Goal: Information Seeking & Learning: Learn about a topic

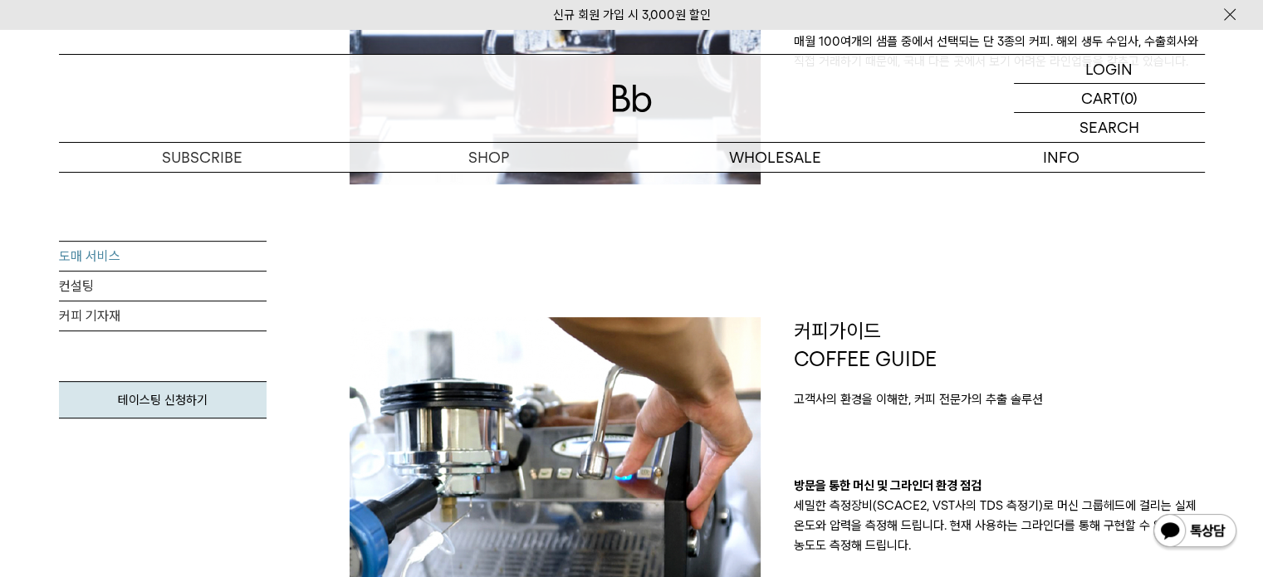
scroll to position [830, 0]
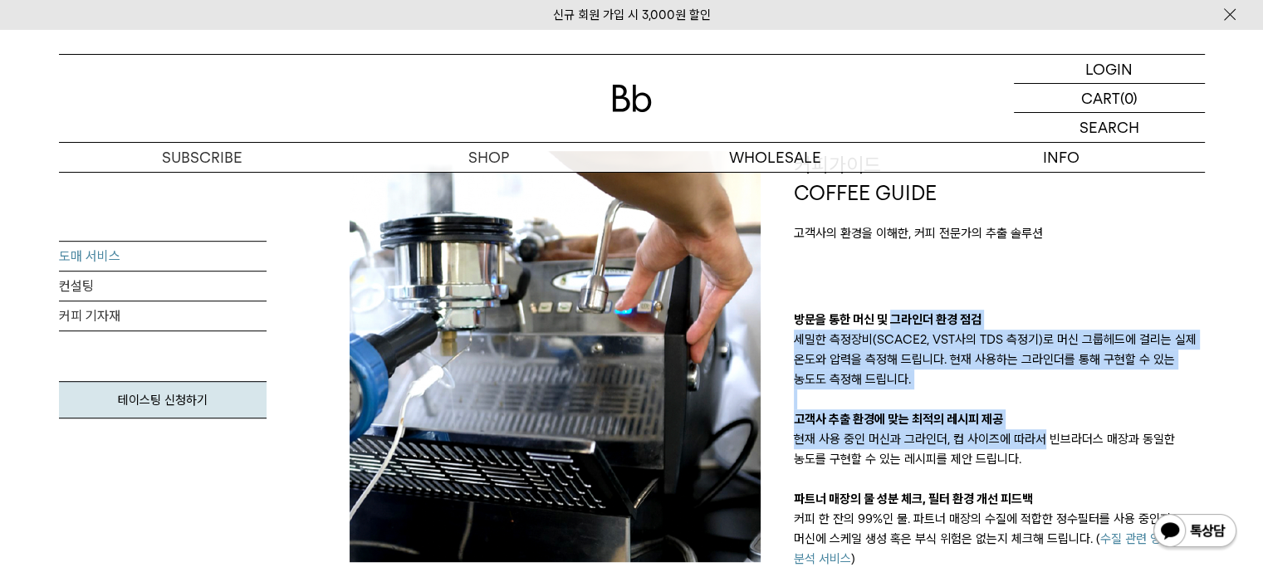
drag, startPoint x: 977, startPoint y: 362, endPoint x: 1041, endPoint y: 429, distance: 93.4
click at [1041, 429] on div "방문을 통한 머신 및 그라인더 환경 점검 세밀한 측정장비(SCACE2, VST사의 TDS 측정기)로 머신 그룹헤드에 걸리는 실제 온도와 압력을…" at bounding box center [999, 479] width 411 height 339
click at [1041, 429] on p "현재 사용 중인 머신과 그라인더, 컵 사이즈에 따라서 빈브라더스 매장과 동일한 농도를 구현할 수 있는 레시피를 제안 드립니다." at bounding box center [999, 449] width 411 height 40
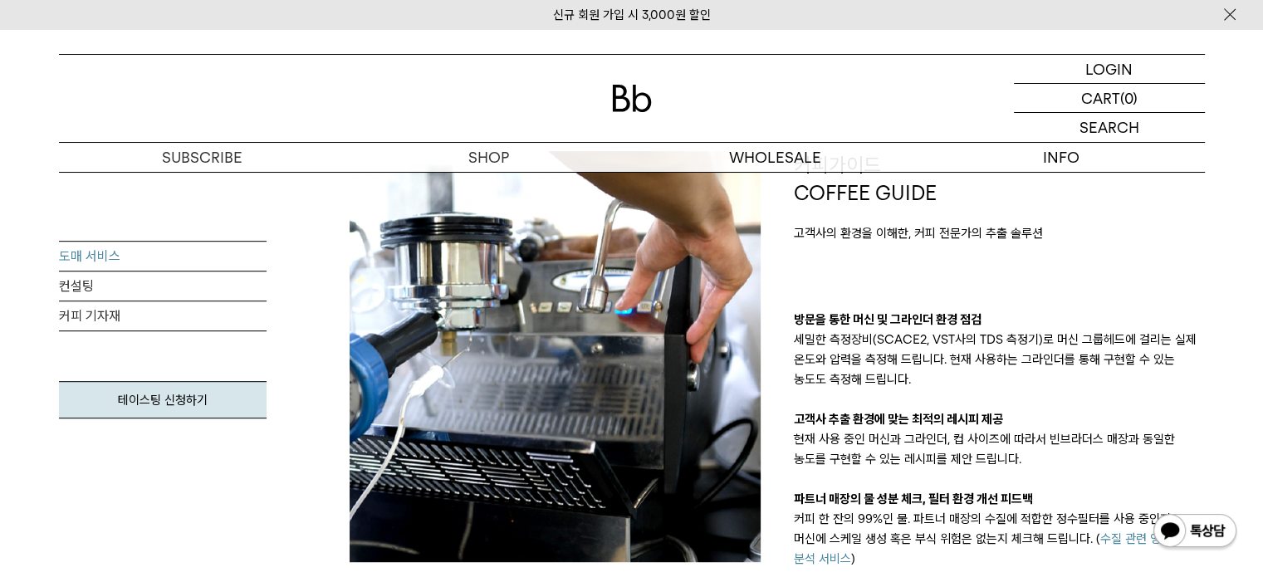
click at [1076, 398] on div "방문을 통한 머신 및 그라인더 환경 점검 세밀한 측정장비(SCACE2, VST사의 TDS 측정기)로 머신 그룹헤드에 걸리는 실제 온도와 압력을…" at bounding box center [999, 479] width 411 height 339
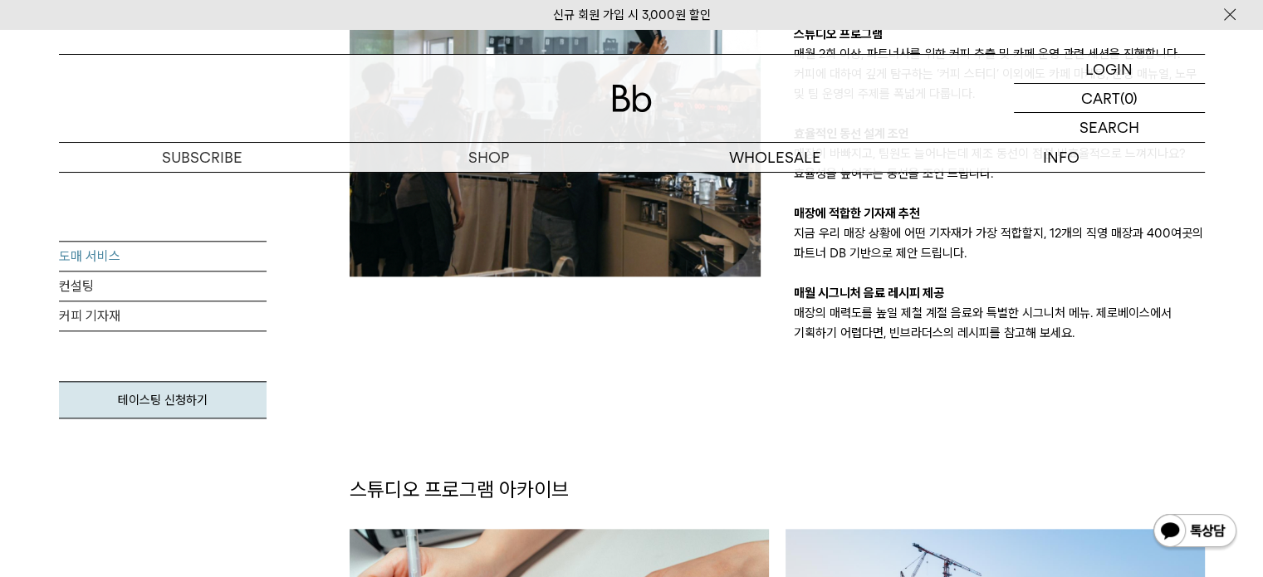
scroll to position [1910, 0]
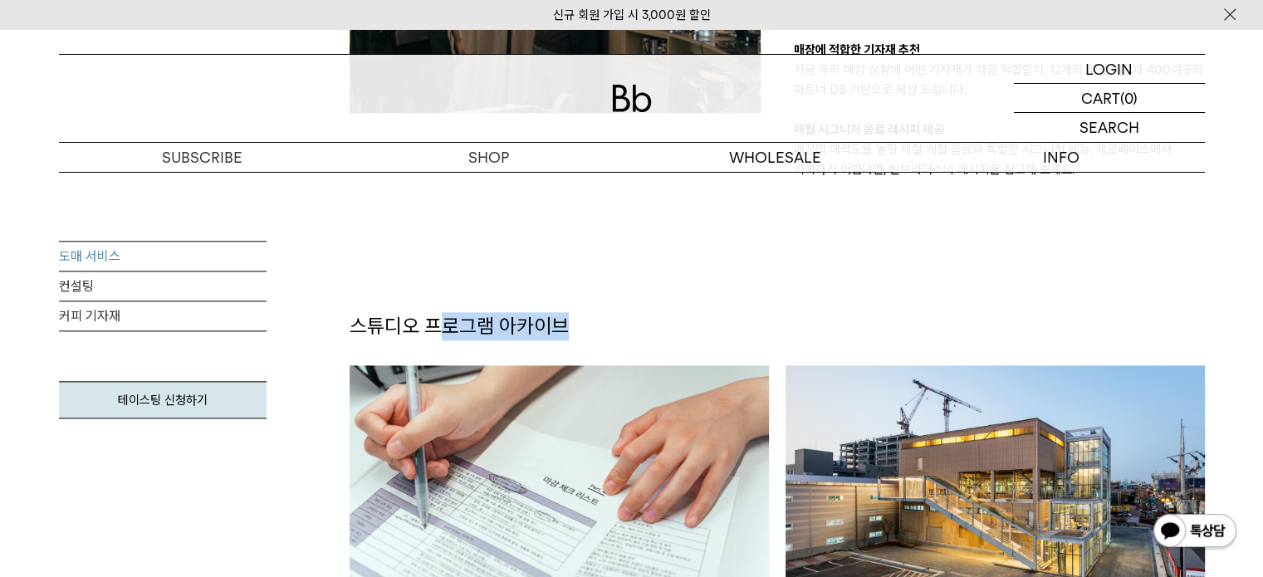
drag, startPoint x: 442, startPoint y: 324, endPoint x: 715, endPoint y: 321, distance: 273.2
click at [715, 321] on div "스튜디오 프로그램 아카이브" at bounding box center [777, 326] width 872 height 28
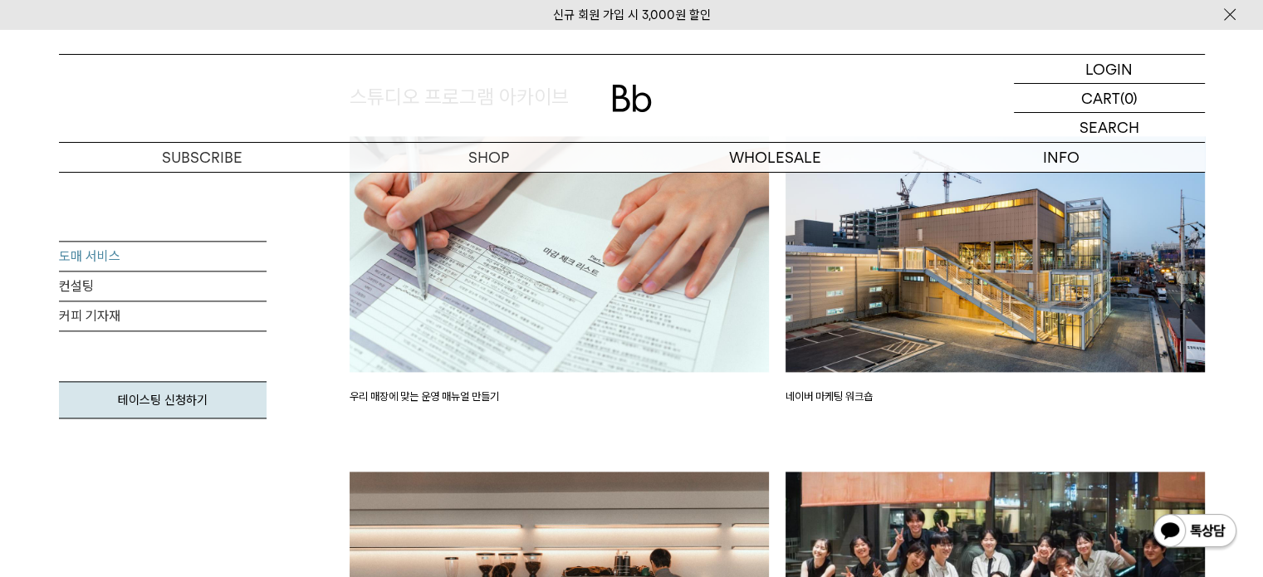
scroll to position [2159, 0]
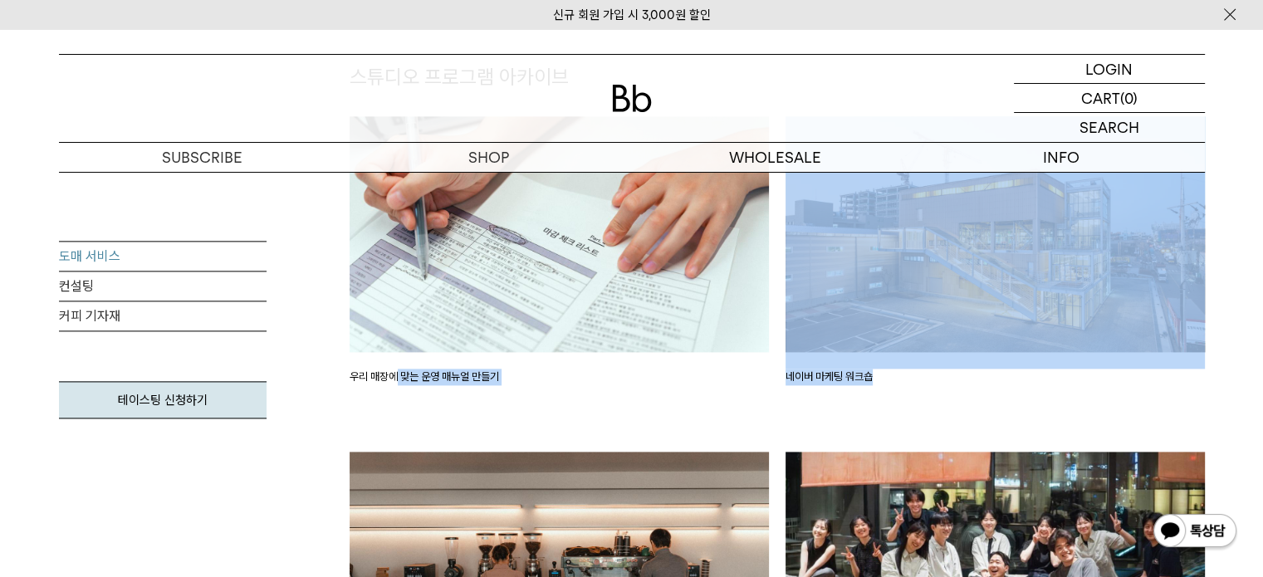
drag, startPoint x: 396, startPoint y: 378, endPoint x: 918, endPoint y: 376, distance: 522.3
click at [918, 376] on p "네이버 마케팅 워크숍" at bounding box center [995, 377] width 419 height 17
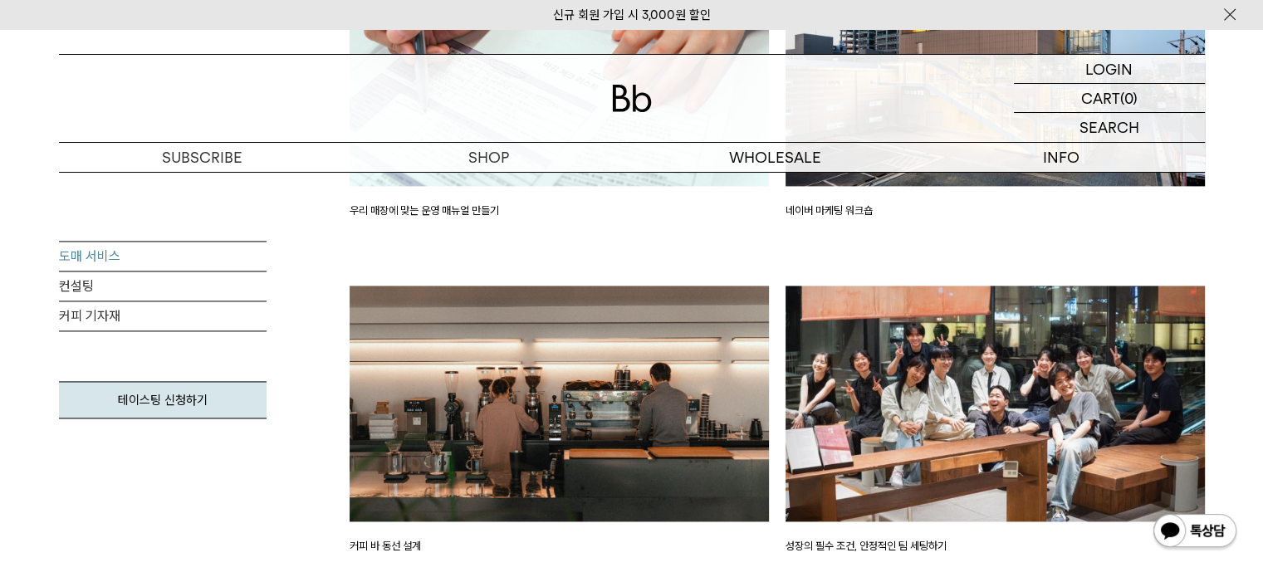
scroll to position [2408, 0]
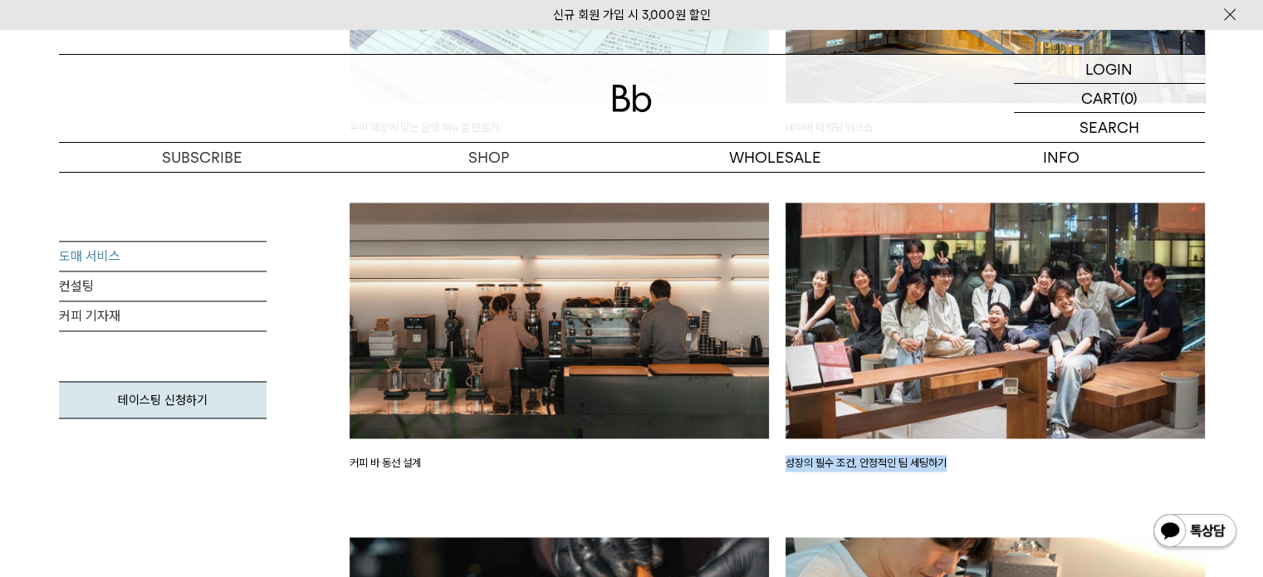
drag, startPoint x: 787, startPoint y: 479, endPoint x: 981, endPoint y: 487, distance: 193.7
click at [981, 487] on div "성장의 필수 조건, 안정적인 팀 세팅하기" at bounding box center [995, 370] width 436 height 335
click at [846, 505] on div "성장의 필수 조건, 안정적인 팀 세팅하기" at bounding box center [995, 370] width 436 height 335
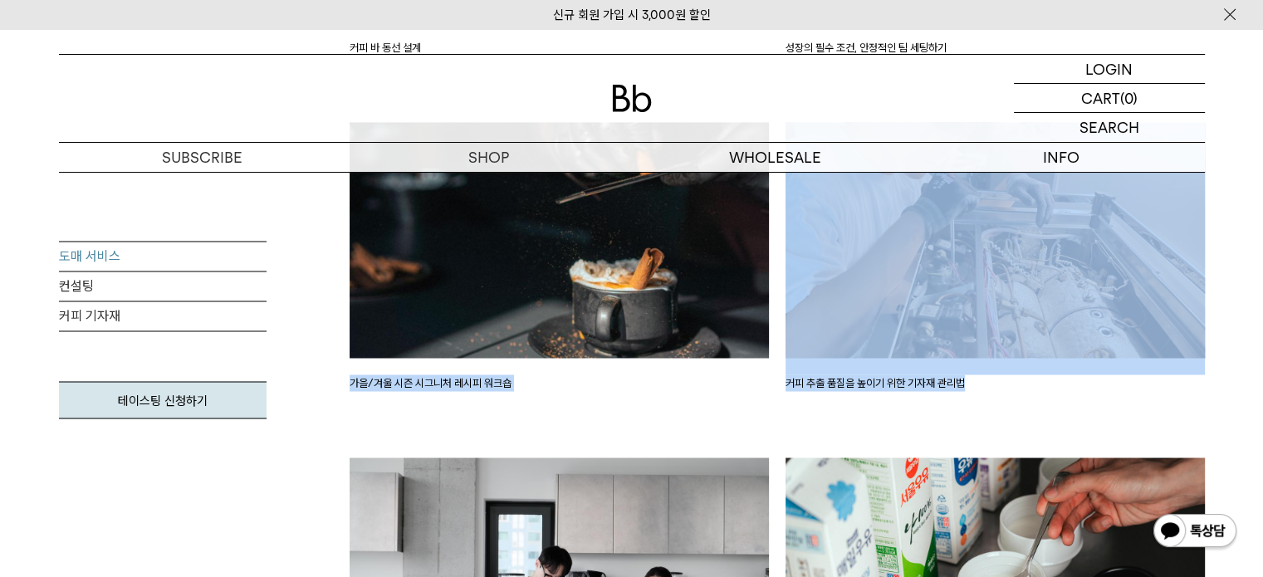
drag, startPoint x: 350, startPoint y: 379, endPoint x: 1032, endPoint y: 385, distance: 681.8
click at [1032, 385] on div "스튜디오 프로그램 아카이브 우리 매장에 맞는 운영 매뉴얼 만들기 네이버 마케팅 워크숍 커피 바 동선 설계 성장의 필수 조건, 안정적인 팀 세팅…" at bounding box center [777, 95] width 872 height 1393
click at [658, 421] on div "가을/겨울 시즌 시그니처 레시피 워크숍" at bounding box center [559, 289] width 436 height 335
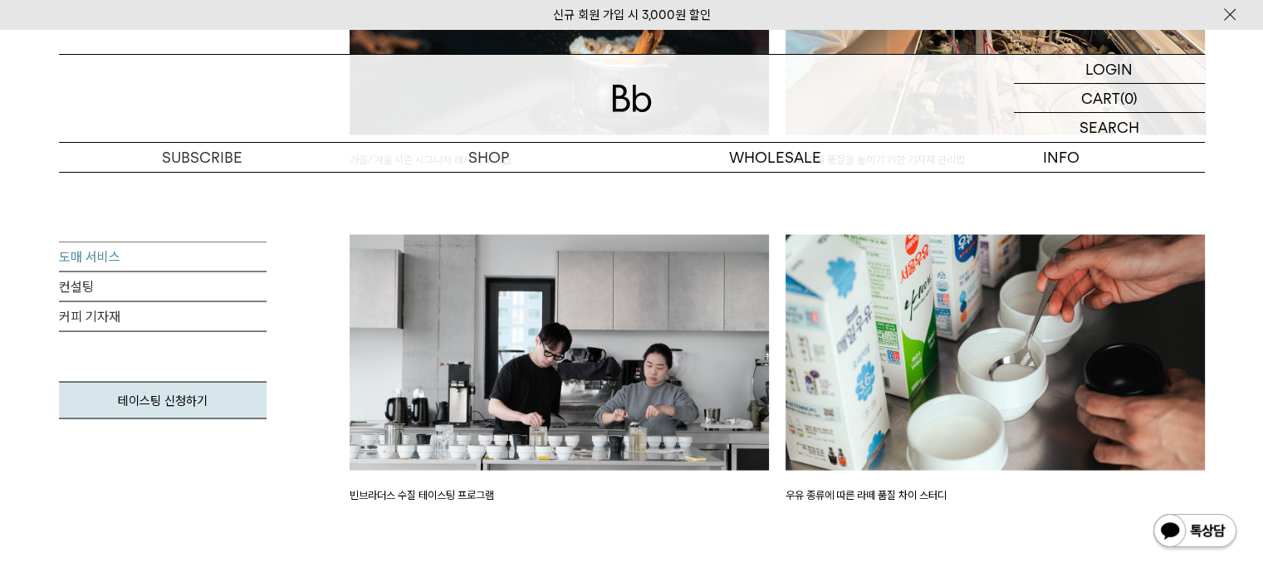
scroll to position [3155, 0]
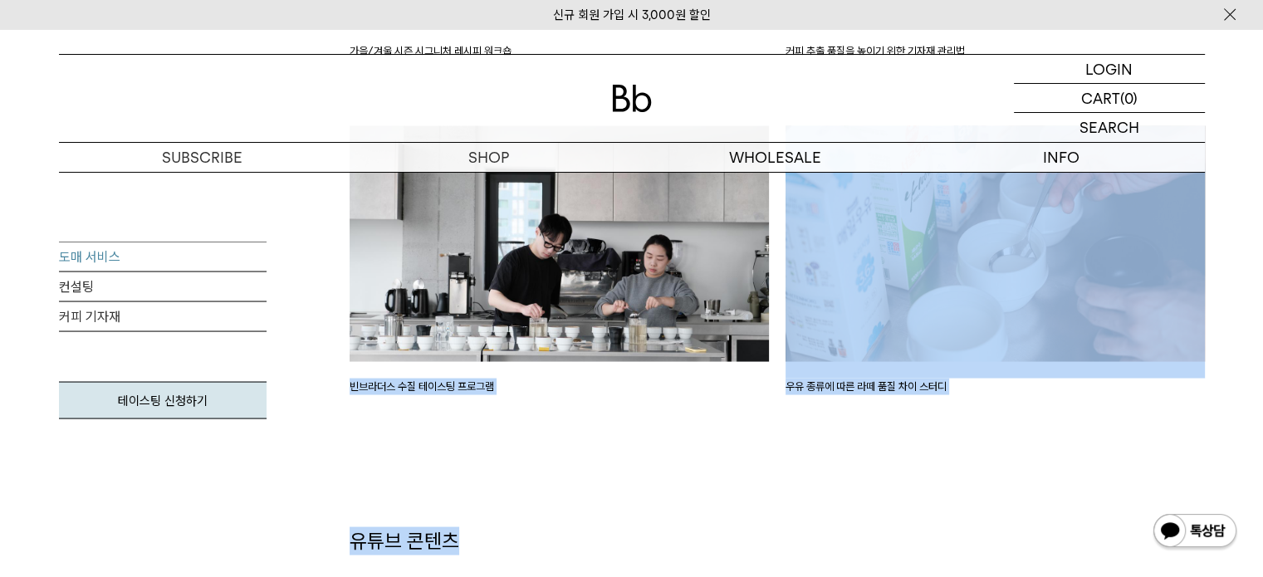
drag, startPoint x: 351, startPoint y: 380, endPoint x: 985, endPoint y: 492, distance: 643.3
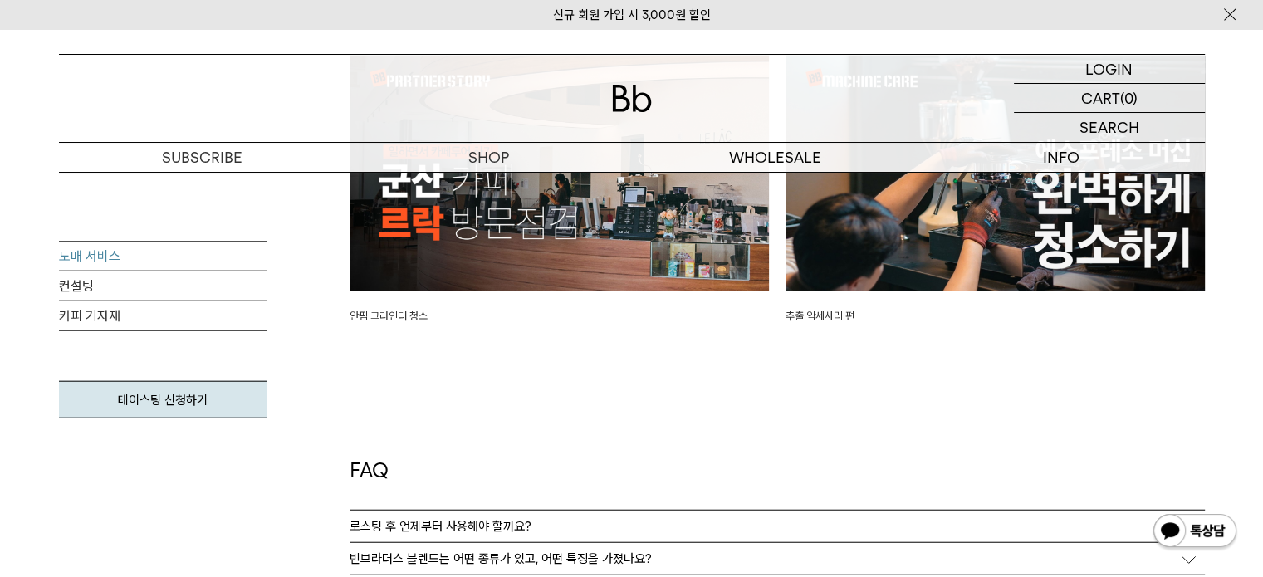
scroll to position [3903, 0]
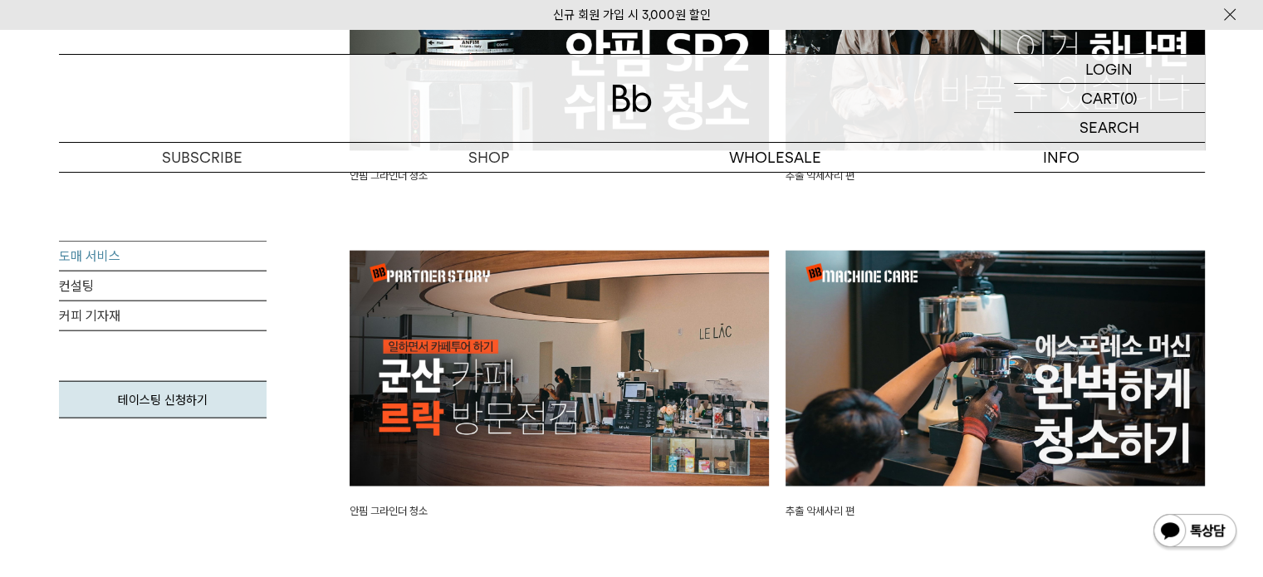
scroll to position [4484, 0]
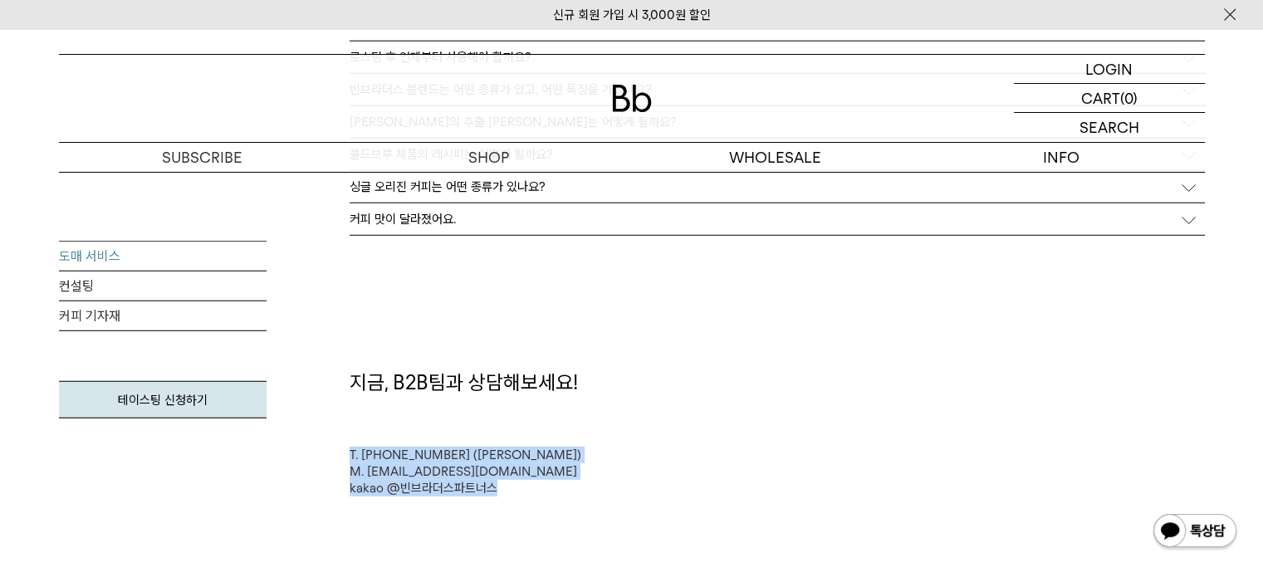
drag, startPoint x: 598, startPoint y: 318, endPoint x: 684, endPoint y: 487, distance: 189.4
click at [684, 487] on div "T. 010-8767-4709 (김범용 매니저) M. b2b@ablecoffeegroup.com kakao @빈브라더스파트너스" at bounding box center [777, 472] width 855 height 50
drag, startPoint x: 639, startPoint y: 509, endPoint x: 636, endPoint y: 399, distance: 110.5
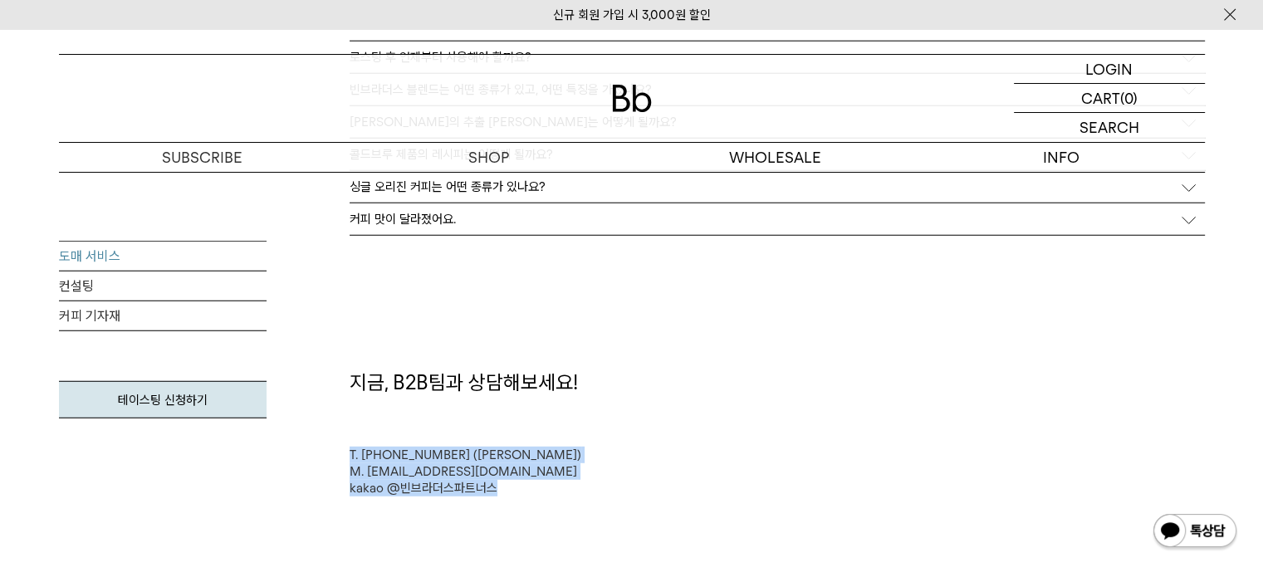
click at [636, 399] on div "지금, B2B팀과 상담해보세요! T. 010-8767-4709 (김범용 매니저) M. b2b@ablecoffeegroup.com kakao @…" at bounding box center [777, 433] width 872 height 128
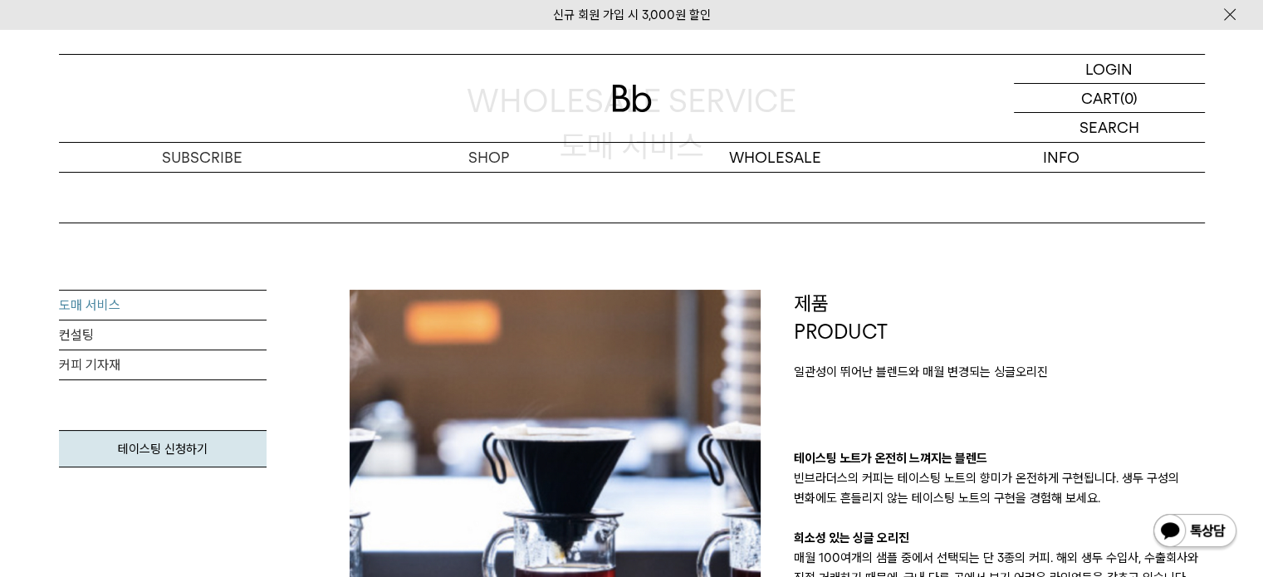
scroll to position [0, 0]
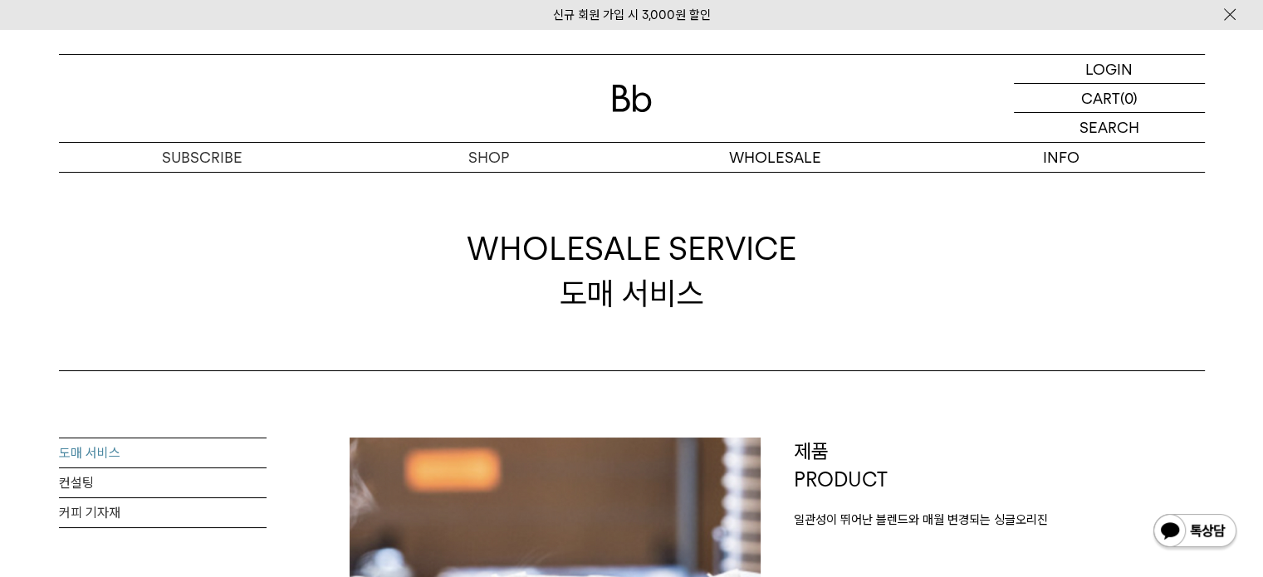
drag, startPoint x: 445, startPoint y: 213, endPoint x: 1187, endPoint y: 300, distance: 747.4
click at [1187, 300] on div "WHOLESALE SERVICE 도매 서비스" at bounding box center [632, 271] width 1146 height 199
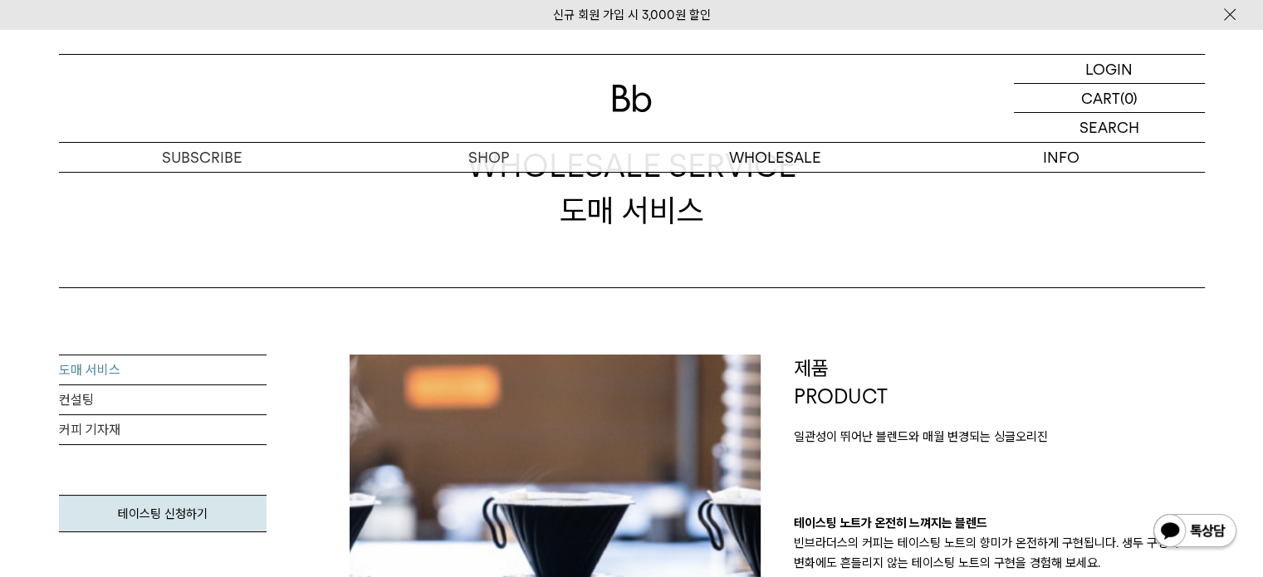
click at [102, 401] on link "컨설팅" at bounding box center [163, 400] width 208 height 30
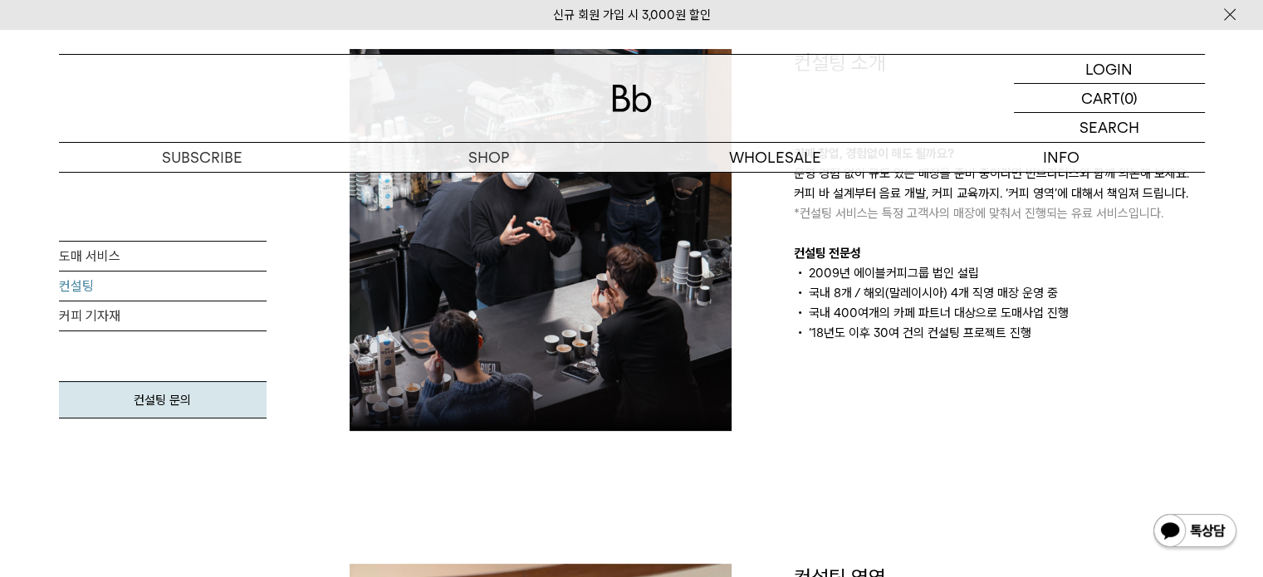
scroll to position [249, 0]
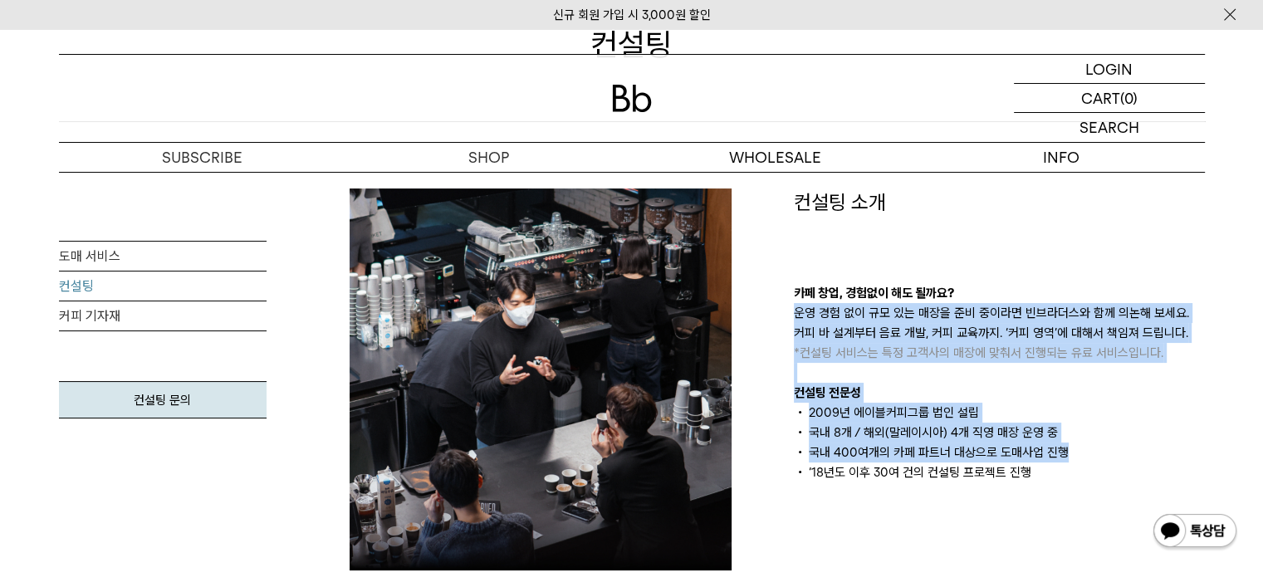
drag, startPoint x: 1012, startPoint y: 260, endPoint x: 1148, endPoint y: 451, distance: 234.1
click at [1148, 451] on div "컨설팅 소개 카페 창업, 경험없이 해도 될까요? 운영 경험 없이 규모 있는 매장을 준비 중이라면 빈브라더스와 함께 의논해 보세요. 커피 바 설…" at bounding box center [999, 335] width 411 height 294
click at [1119, 431] on li "국내 8개 / 해외(말레이시아) 4개 직영 매장 운영 중" at bounding box center [999, 433] width 411 height 20
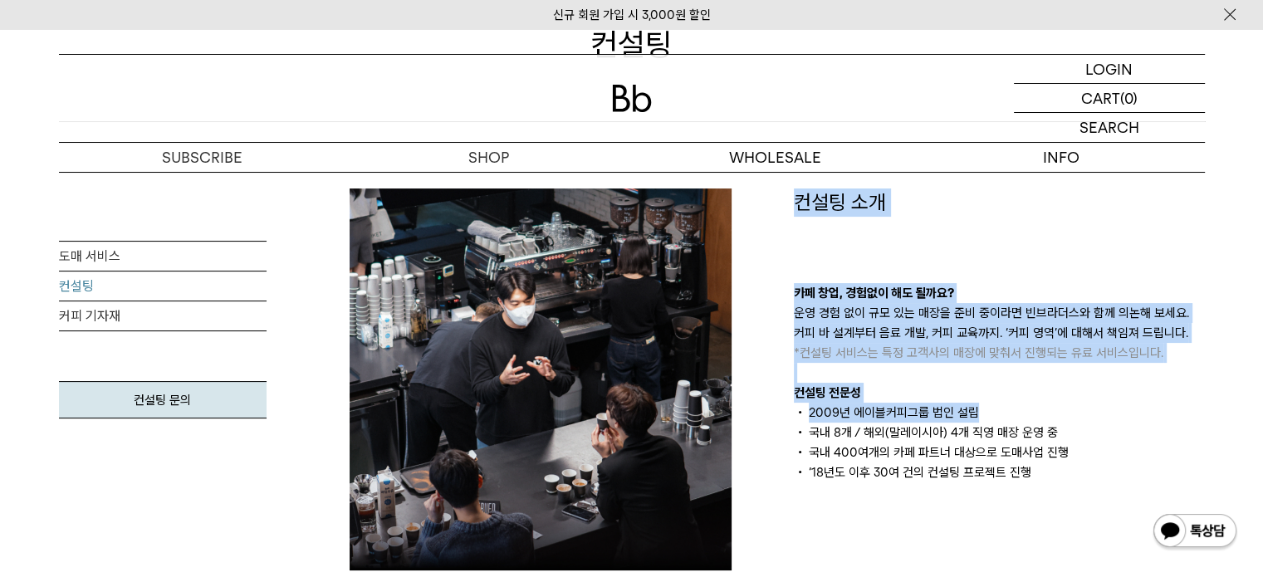
drag, startPoint x: 776, startPoint y: 384, endPoint x: 995, endPoint y: 410, distance: 220.8
click at [981, 398] on p "컨설팅 전문성" at bounding box center [999, 393] width 411 height 20
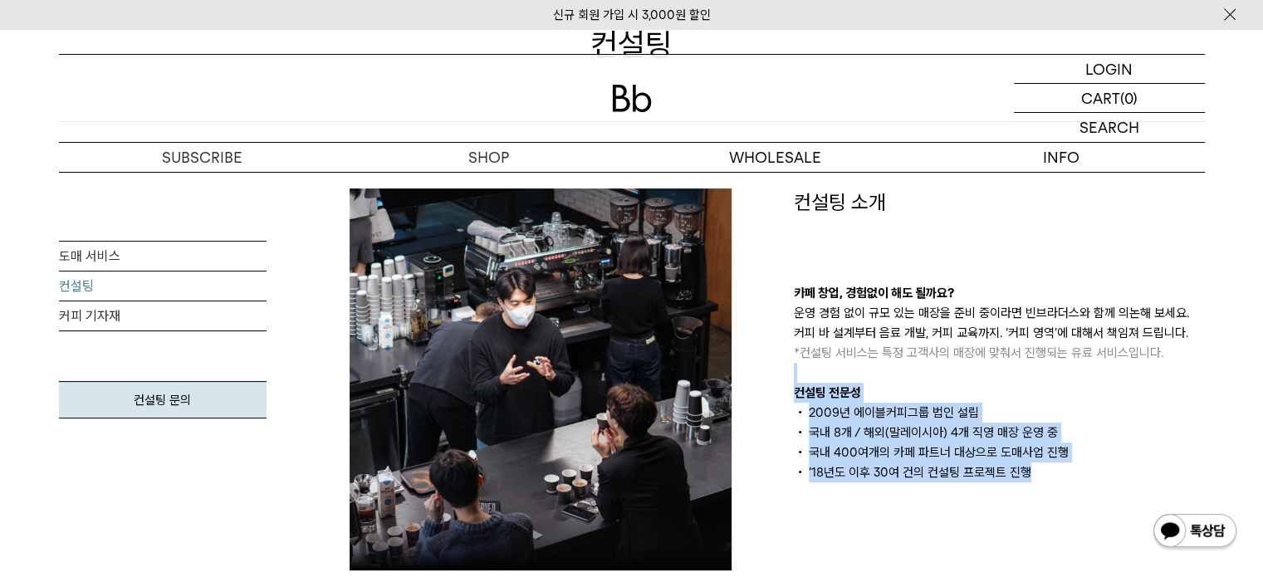
drag, startPoint x: 878, startPoint y: 372, endPoint x: 1092, endPoint y: 469, distance: 235.2
click at [1092, 469] on div "카페 창업, 경험없이 해도 될까요? 운영 경험 없이 규모 있는 매장을 준비 중이라면 빈브라더스와 함께 의논해 보세요. 커피 바 설계부터 음료 …" at bounding box center [999, 382] width 411 height 199
click at [1128, 405] on li "2009년 에이블커피그룹 법인 설립" at bounding box center [999, 413] width 411 height 20
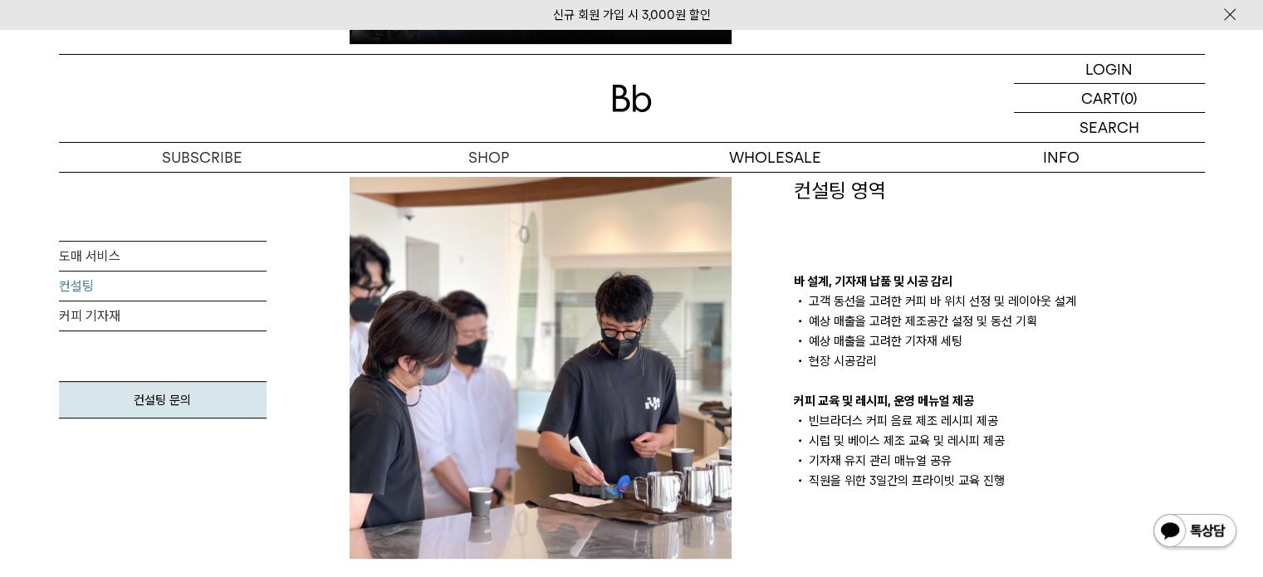
scroll to position [747, 0]
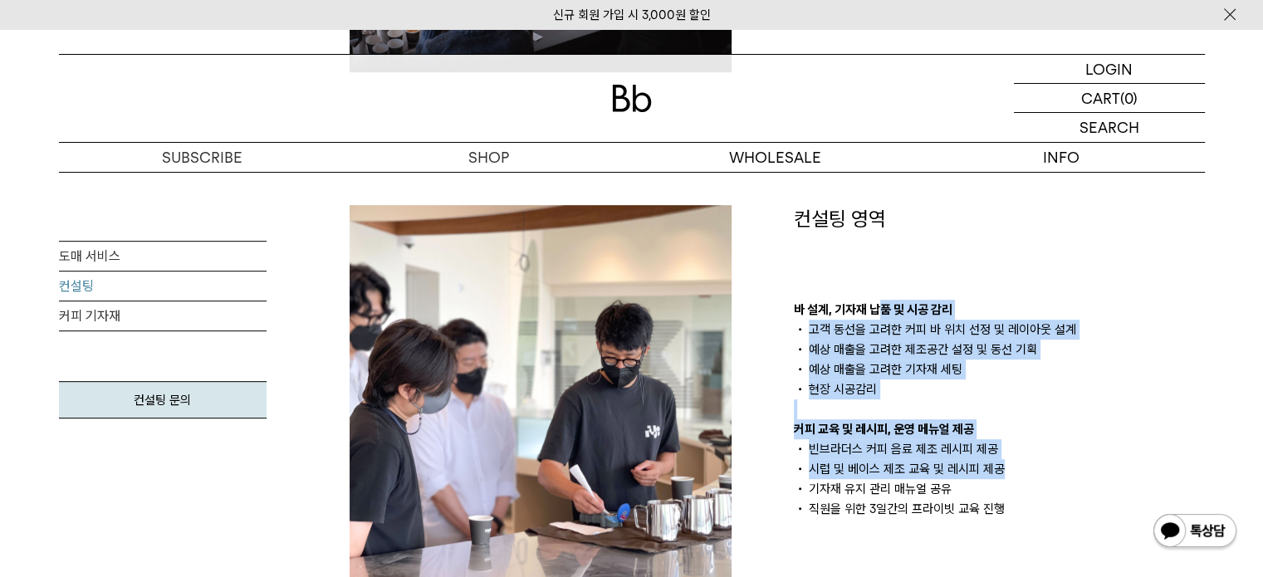
drag, startPoint x: 935, startPoint y: 269, endPoint x: 1084, endPoint y: 458, distance: 241.2
click at [1084, 458] on div "컨설팅 영역 바 설계, 기자재 납품 및 시공 감리 고객 동선을 고려한 커피 바 위치 선정 및 레이아웃 설계 예상 매출을 고려한 제조공간 설정 …" at bounding box center [999, 362] width 411 height 314
click at [1084, 420] on p "커피 교육 및 레시피, 운영 메뉴얼 제공" at bounding box center [999, 429] width 411 height 20
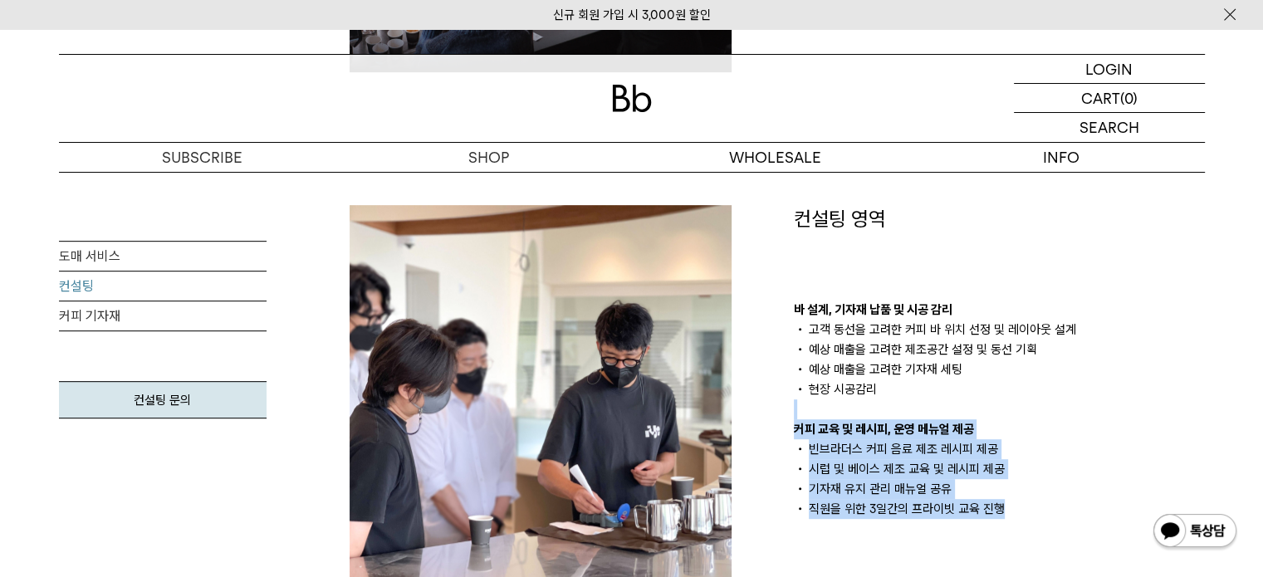
drag, startPoint x: 1031, startPoint y: 497, endPoint x: 1029, endPoint y: 518, distance: 21.7
click at [1029, 518] on div "컨설팅 영역 바 설계, 기자재 납품 및 시공 감리 고객 동선을 고려한 커피 바 위치 선정 및 레이아웃 설계 예상 매출을 고려한 제조공간 설정 …" at bounding box center [999, 396] width 444 height 382
click at [1070, 418] on div "바 설계, 기자재 납품 및 시공 감리 고객 동선을 고려한 커피 바 위치 선정 및 레이아웃 설계 예상 매출을 고려한 제조공간 설정 및 동선 기획…" at bounding box center [999, 409] width 411 height 219
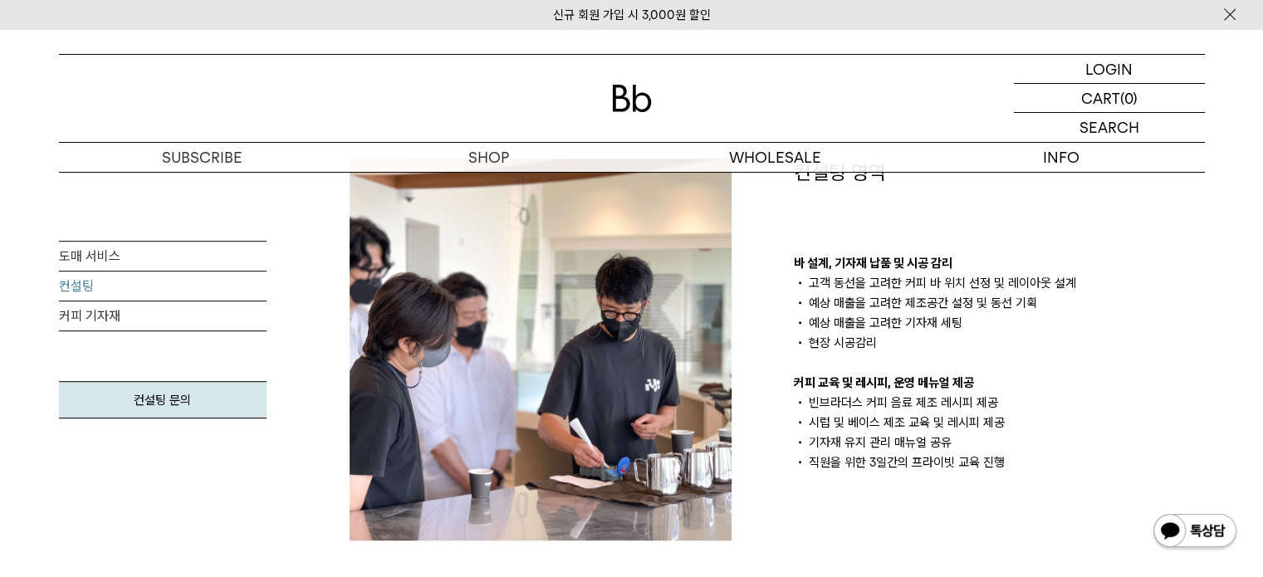
scroll to position [830, 0]
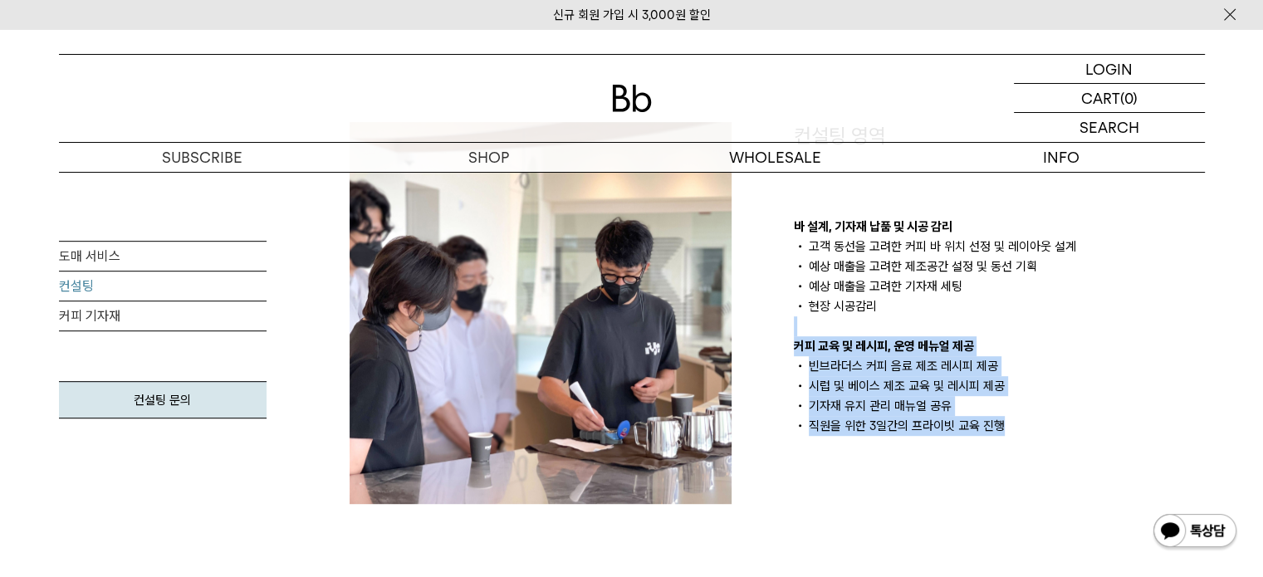
drag, startPoint x: 1040, startPoint y: 328, endPoint x: 1040, endPoint y: 445, distance: 117.1
click at [1040, 445] on div "컨설팅 영역 바 설계, 기자재 납품 및 시공 감리 고객 동선을 고려한 커피 바 위치 선정 및 레이아웃 설계 예상 매출을 고려한 제조공간 설정 …" at bounding box center [999, 313] width 444 height 382
click at [1049, 340] on p "커피 교육 및 레시피, 운영 메뉴얼 제공" at bounding box center [999, 346] width 411 height 20
drag, startPoint x: 1004, startPoint y: 389, endPoint x: 1009, endPoint y: 404, distance: 16.5
click at [1008, 406] on div "바 설계, 기자재 납품 및 시공 감리 고객 동선을 고려한 커피 바 위치 선정 및 레이아웃 설계 예상 매출을 고려한 제조공간 설정 및 동선 기획…" at bounding box center [999, 326] width 411 height 219
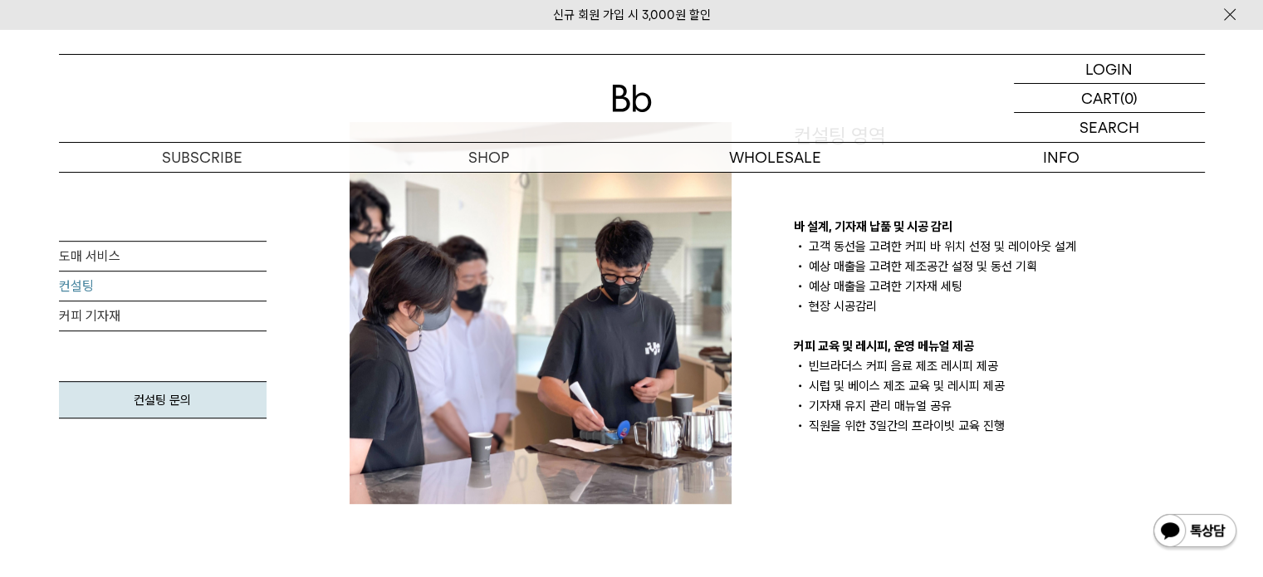
click at [1017, 302] on li "현장 시공감리" at bounding box center [999, 306] width 411 height 20
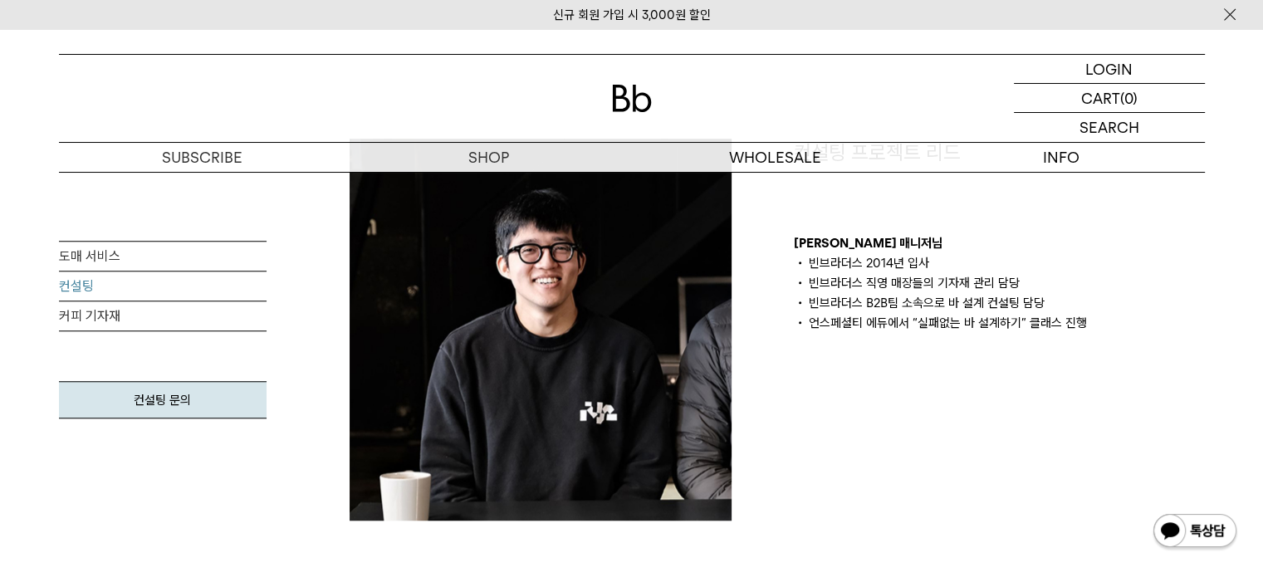
scroll to position [1246, 0]
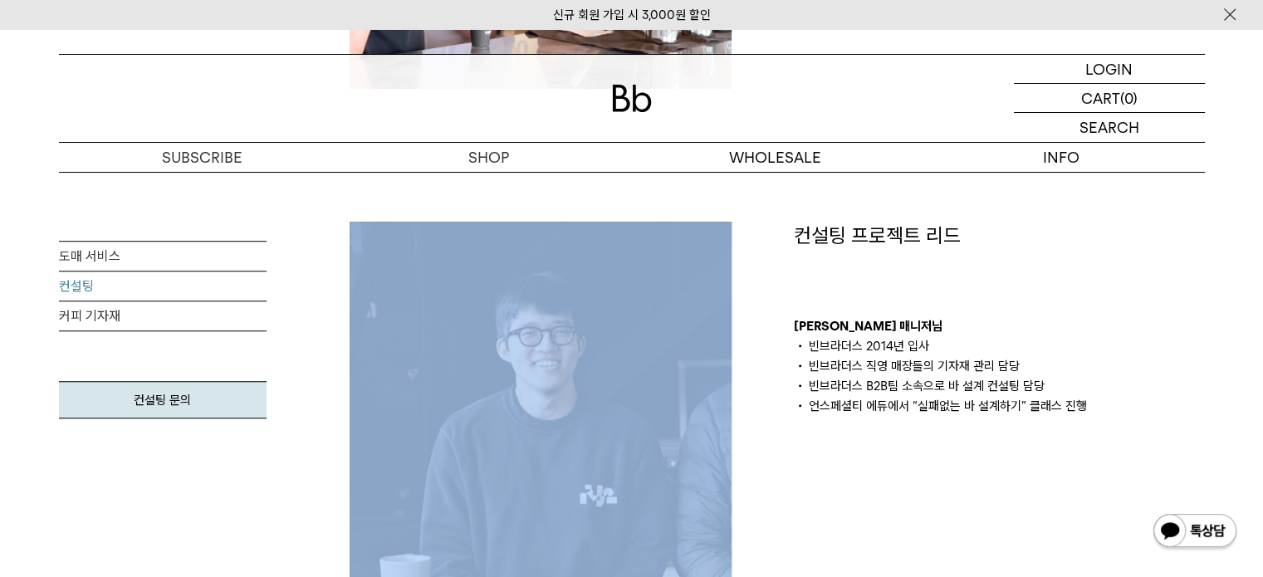
drag, startPoint x: 767, startPoint y: 208, endPoint x: 1026, endPoint y: 293, distance: 271.8
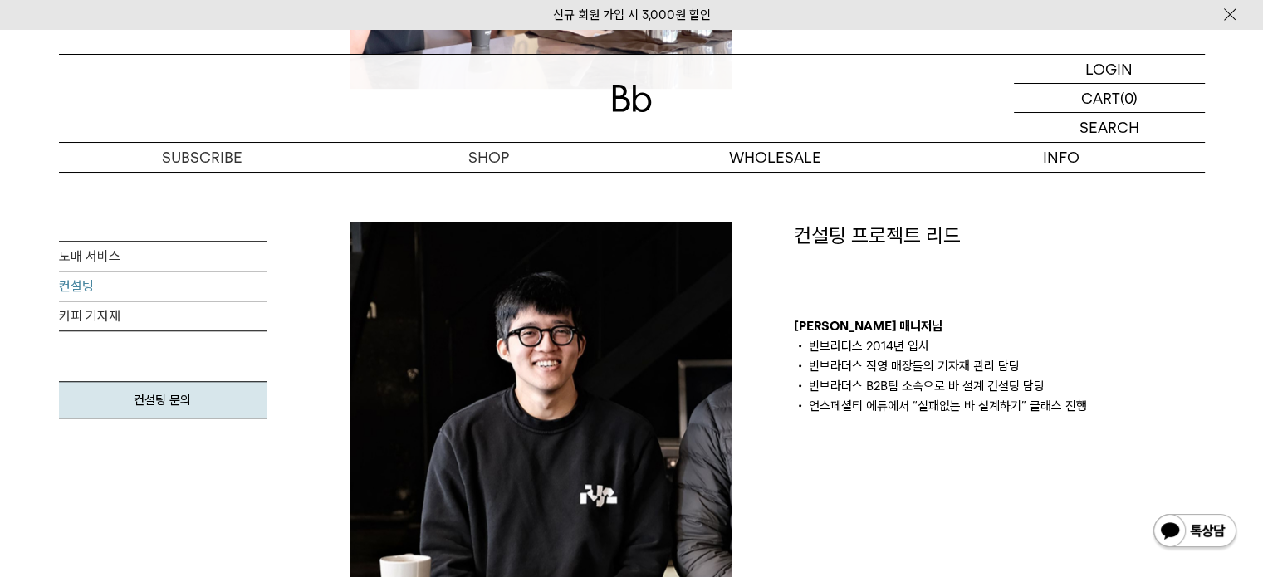
click at [1033, 295] on div "컨설팅 프로젝트 리드 김의성 매니저님 빈브라더스 2014년 입사 빈브라더스 직영 매장들의 기자재 관리 담당 빈브라더스 B2B팀 소속으로 바 설…" at bounding box center [999, 319] width 411 height 194
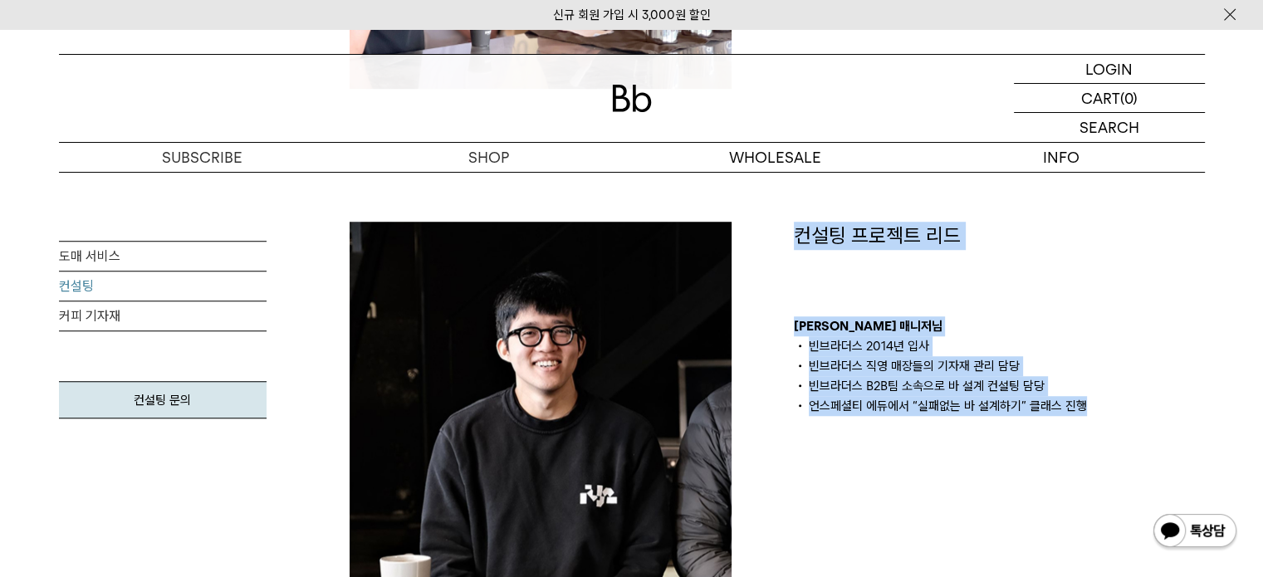
drag, startPoint x: 781, startPoint y: 237, endPoint x: 1157, endPoint y: 431, distance: 423.4
click at [1157, 431] on div "컨설팅 프로젝트 리드 김의성 매니저님 빈브라더스 2014년 입사 빈브라더스 직영 매장들의 기자재 관리 담당 빈브라더스 B2B팀 소속으로 바 설…" at bounding box center [999, 413] width 444 height 382
click at [1148, 318] on p "김의성 매니저님" at bounding box center [999, 326] width 411 height 20
drag, startPoint x: 1123, startPoint y: 272, endPoint x: 1176, endPoint y: 406, distance: 144.3
click at [1176, 406] on div "컨설팅 프로젝트 리드 김의성 매니저님 빈브라더스 2014년 입사 빈브라더스 직영 매장들의 기자재 관리 담당 빈브라더스 B2B팀 소속으로 바 설…" at bounding box center [999, 319] width 411 height 194
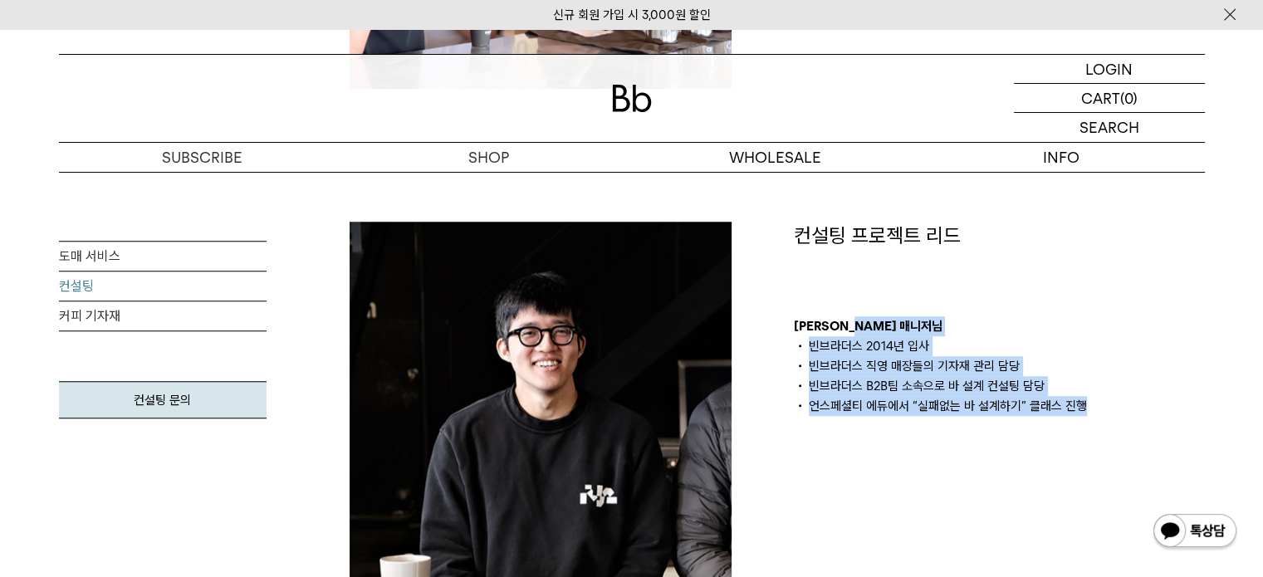
click at [1179, 366] on li "빈브라더스 직영 매장들의 기자재 관리 담당" at bounding box center [999, 366] width 411 height 20
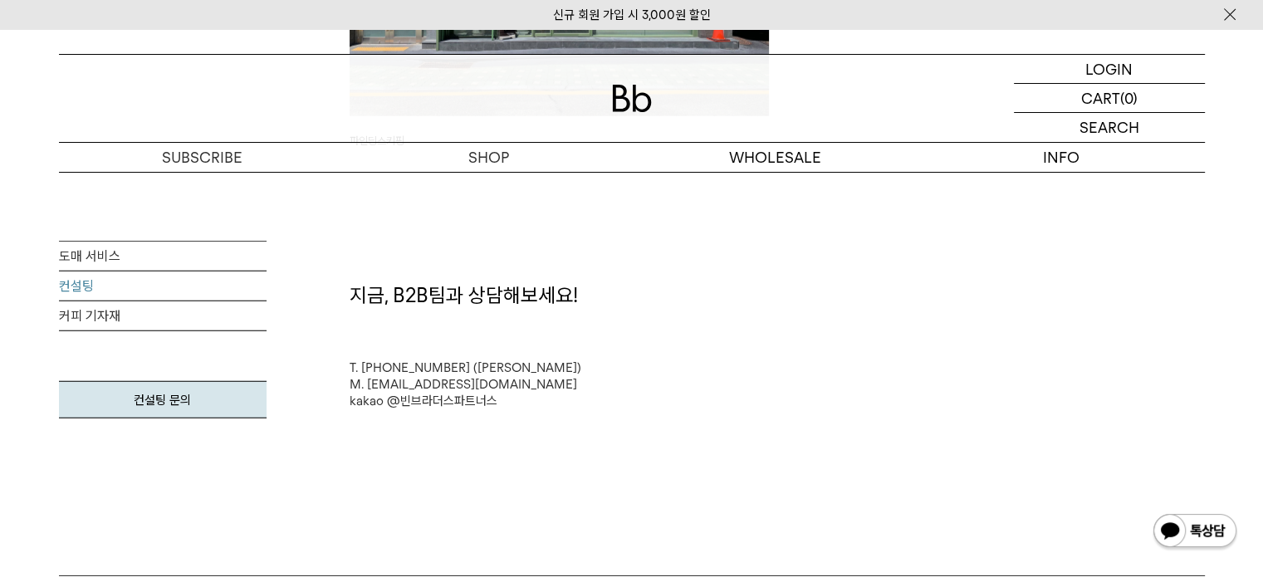
scroll to position [4484, 0]
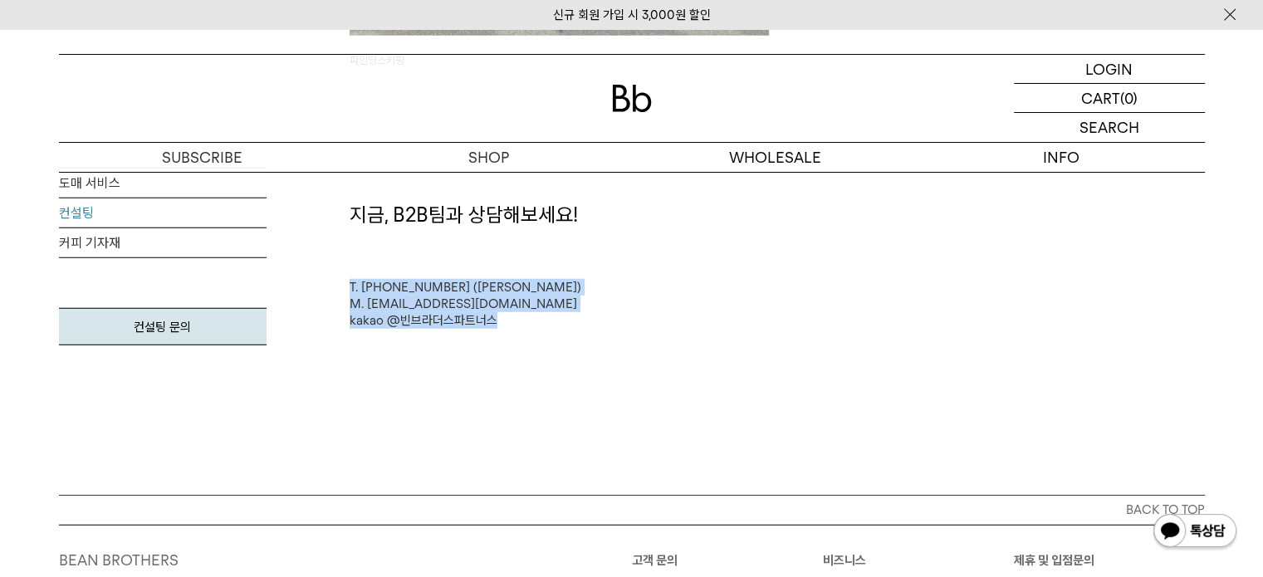
drag, startPoint x: 638, startPoint y: 262, endPoint x: 619, endPoint y: 352, distance: 92.5
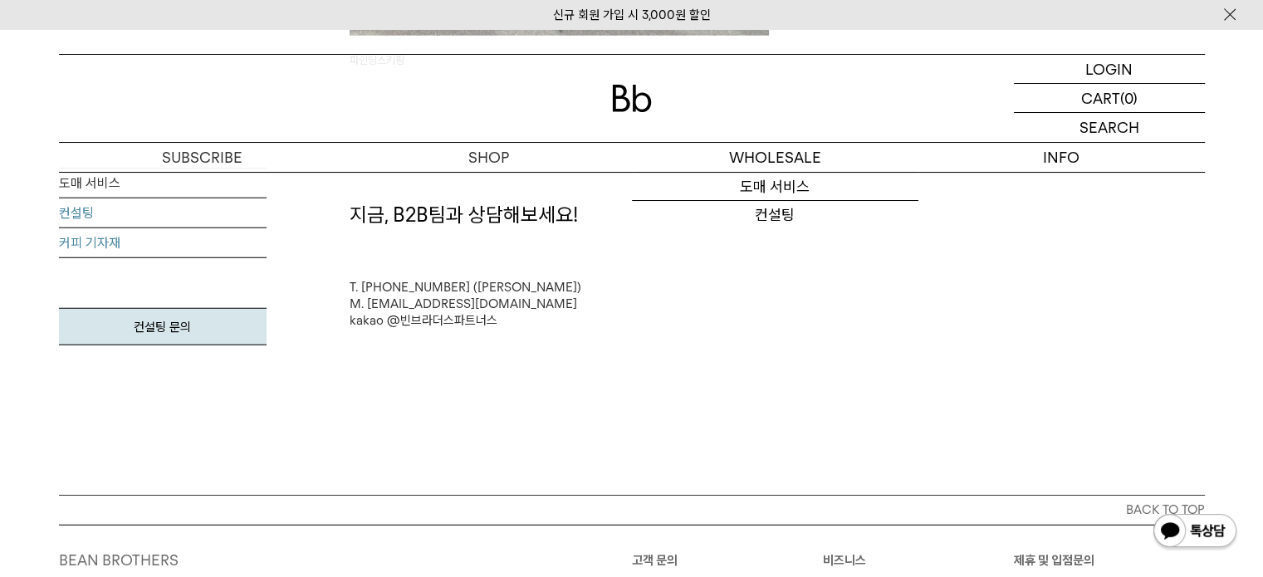
click at [106, 242] on link "커피 기자재" at bounding box center [163, 243] width 208 height 30
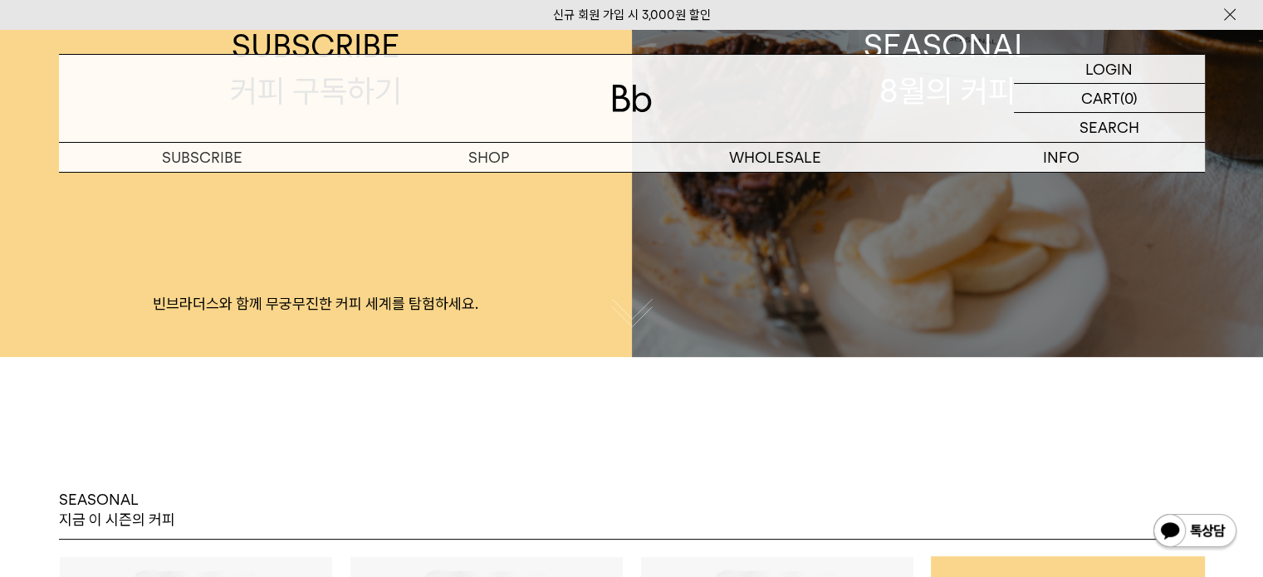
scroll to position [747, 0]
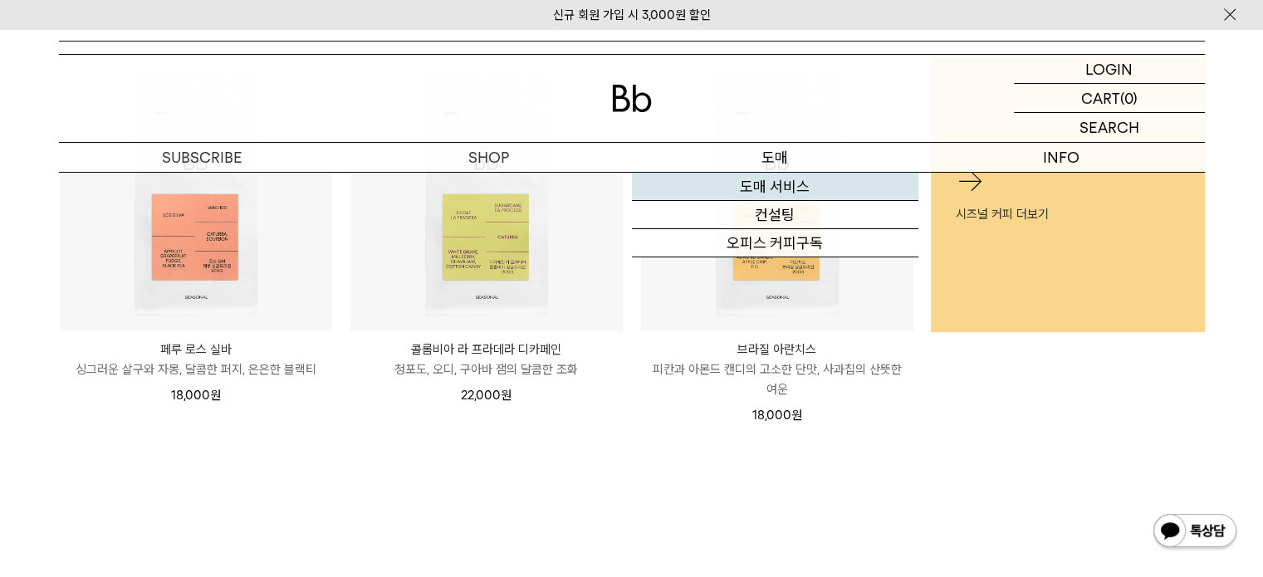
click at [782, 194] on link "도매 서비스" at bounding box center [775, 187] width 286 height 28
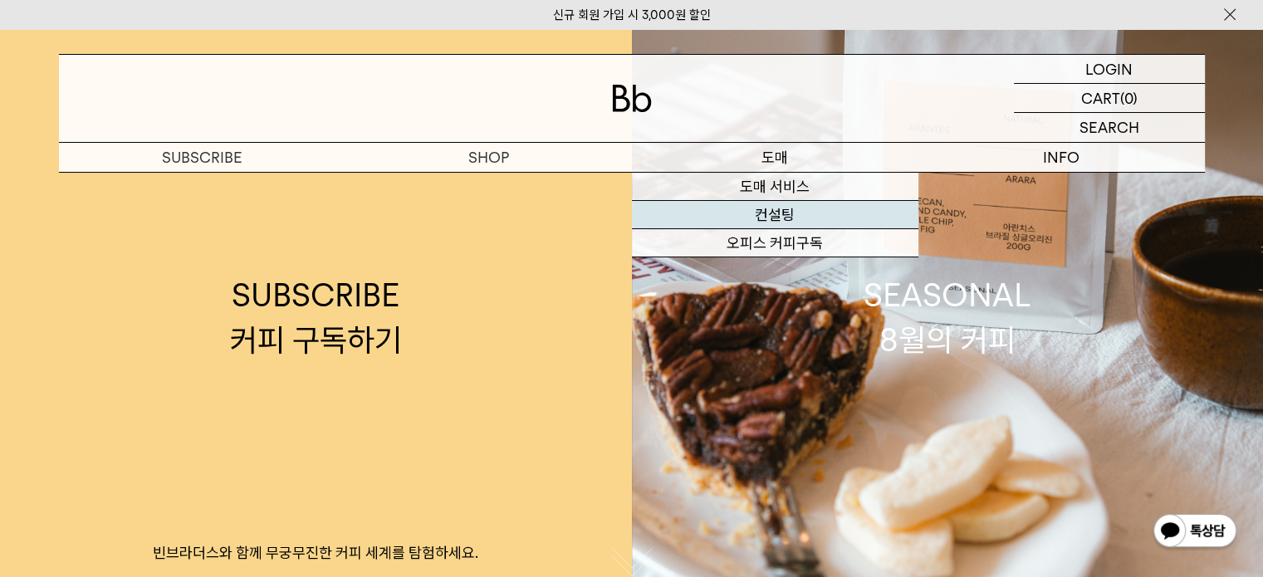
click at [775, 218] on link "컨설팅" at bounding box center [775, 215] width 286 height 28
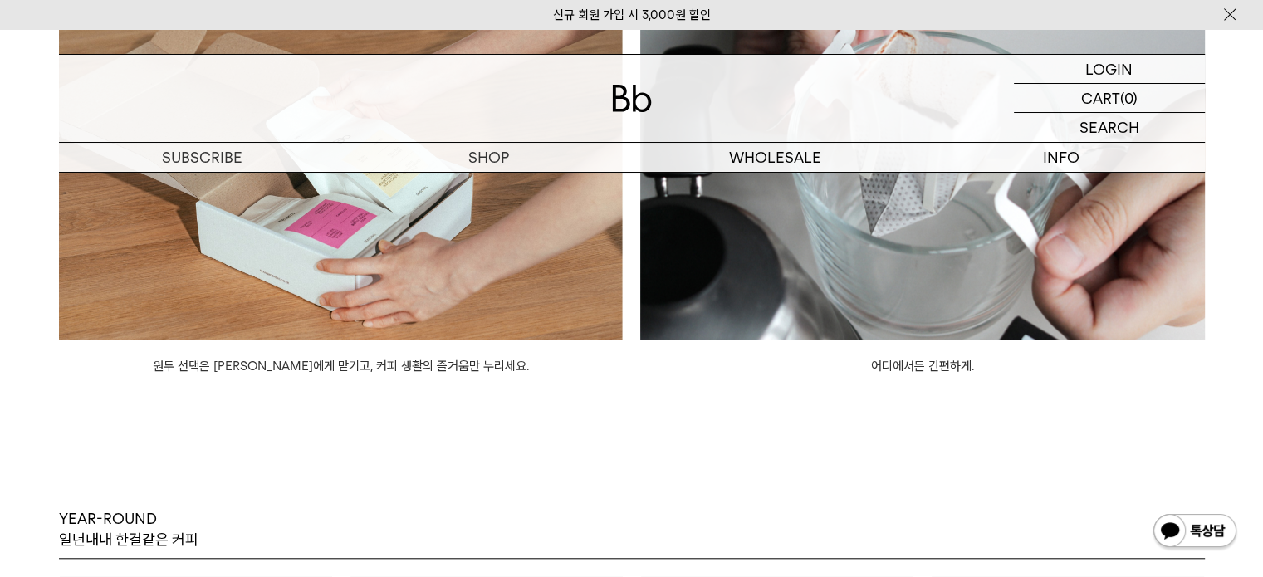
scroll to position [1246, 0]
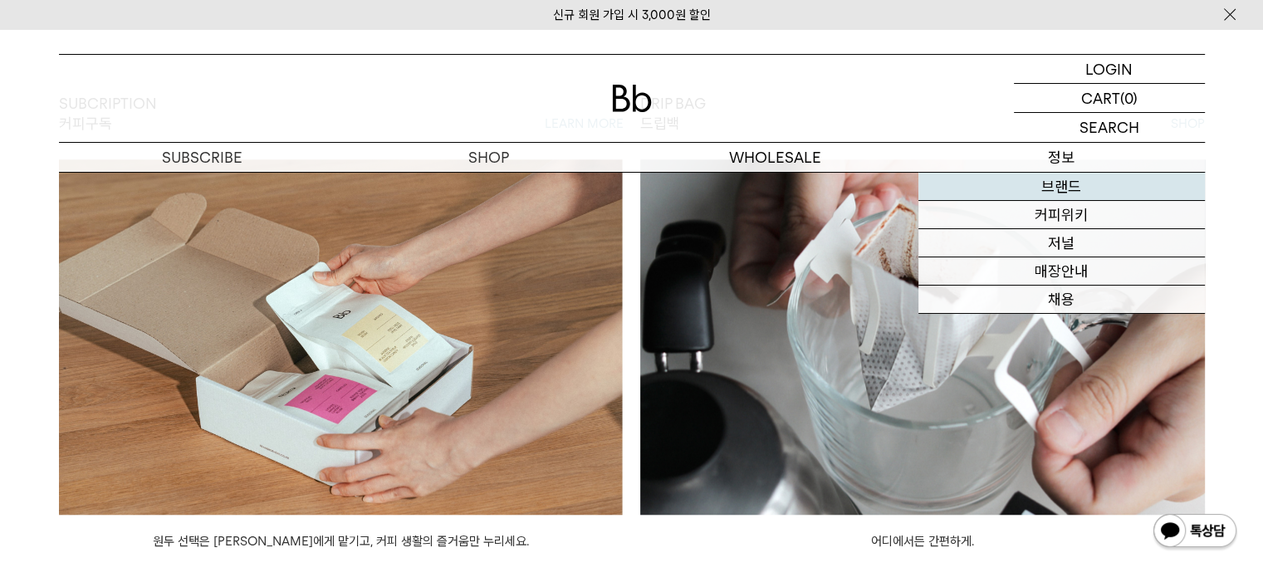
click at [1066, 188] on link "브랜드" at bounding box center [1061, 187] width 286 height 28
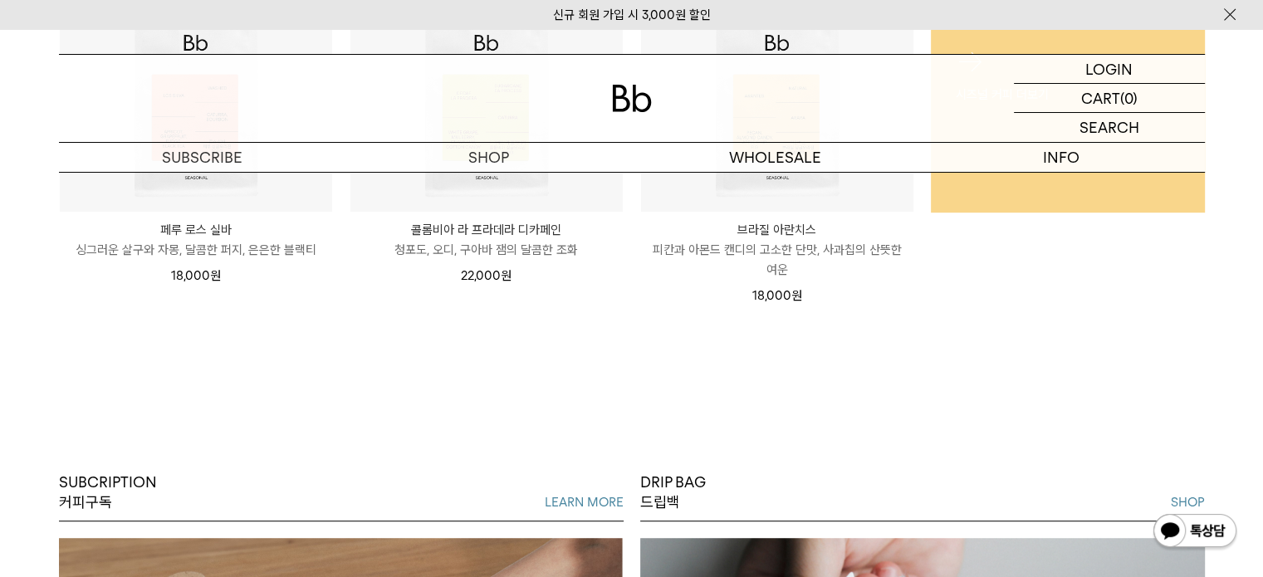
scroll to position [996, 0]
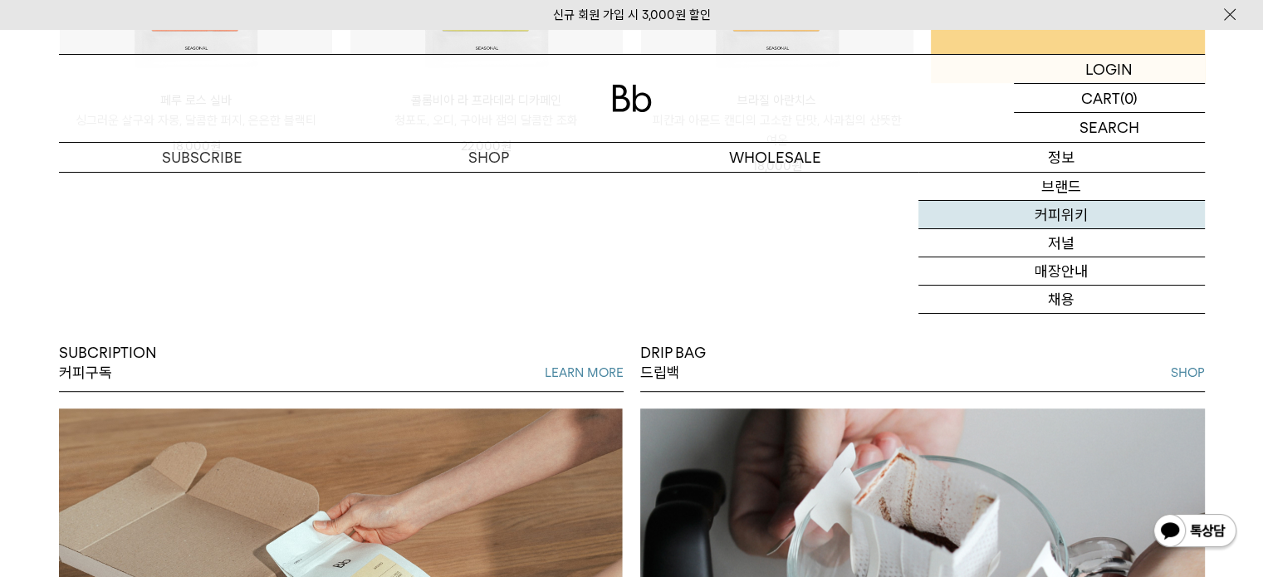
click at [1065, 214] on link "커피위키" at bounding box center [1061, 215] width 286 height 28
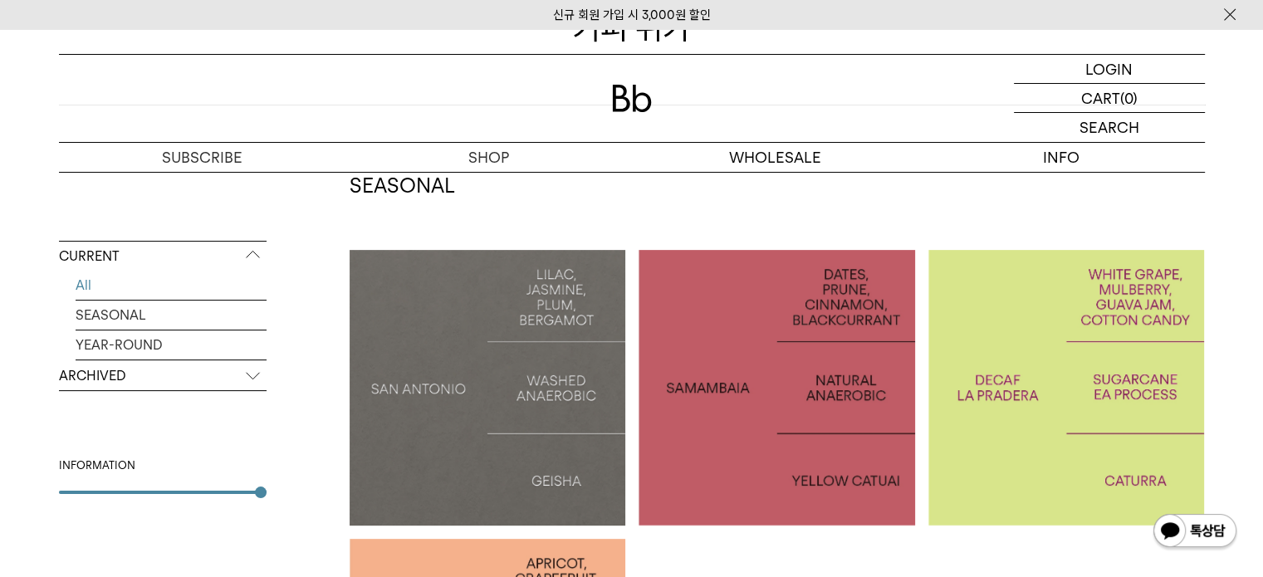
scroll to position [166, 0]
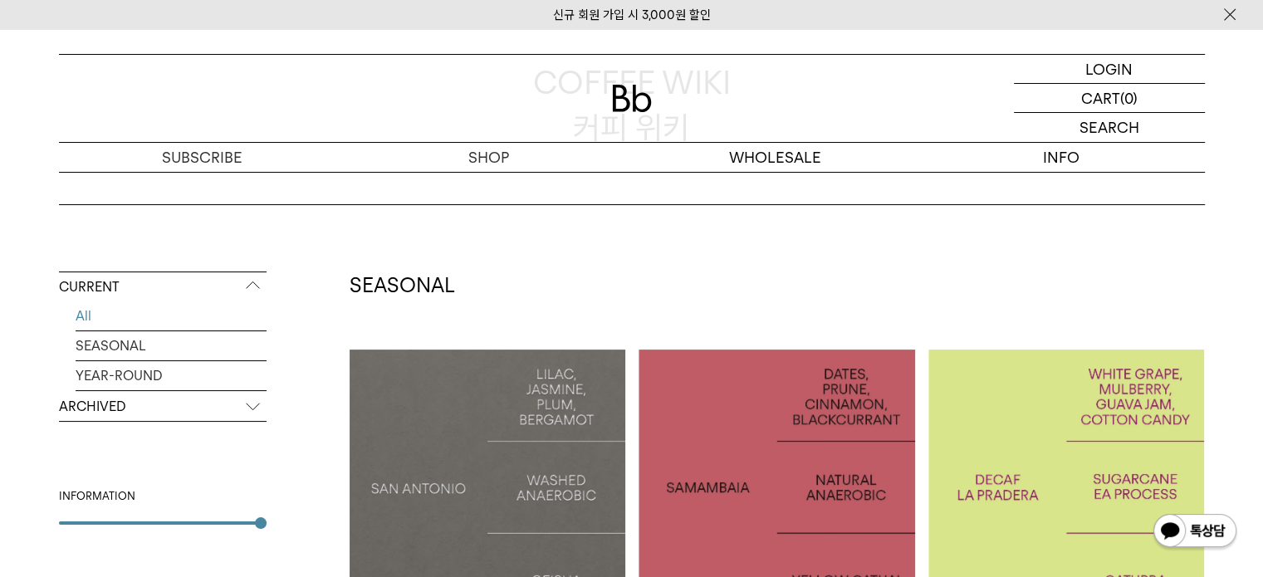
click at [81, 405] on p "ARCHIVED" at bounding box center [163, 407] width 208 height 30
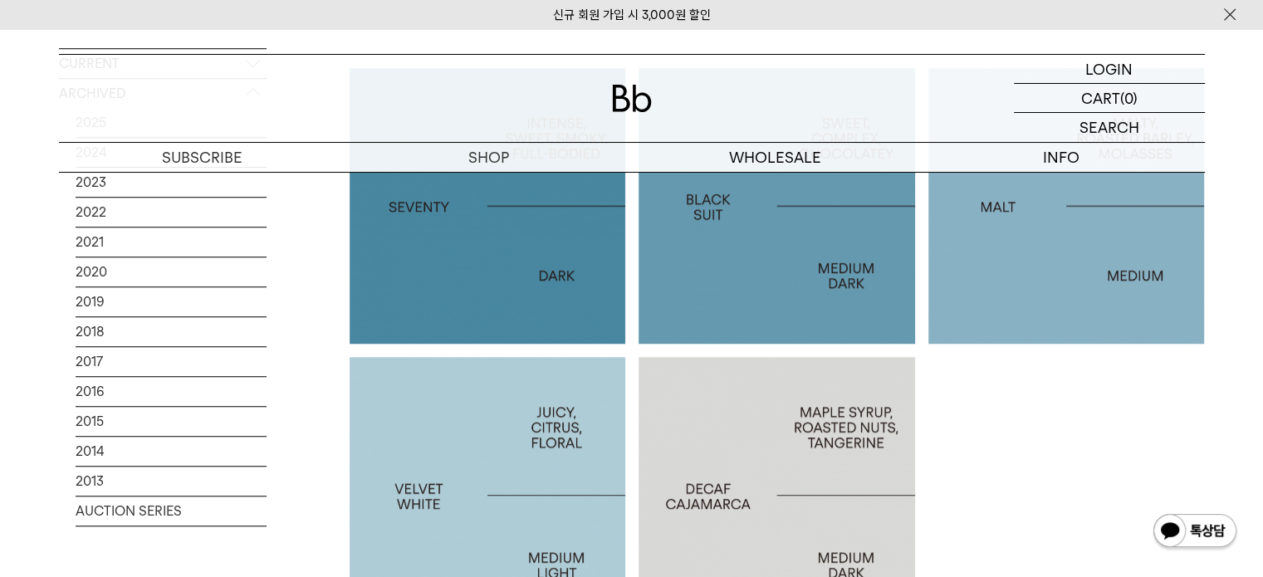
scroll to position [1329, 0]
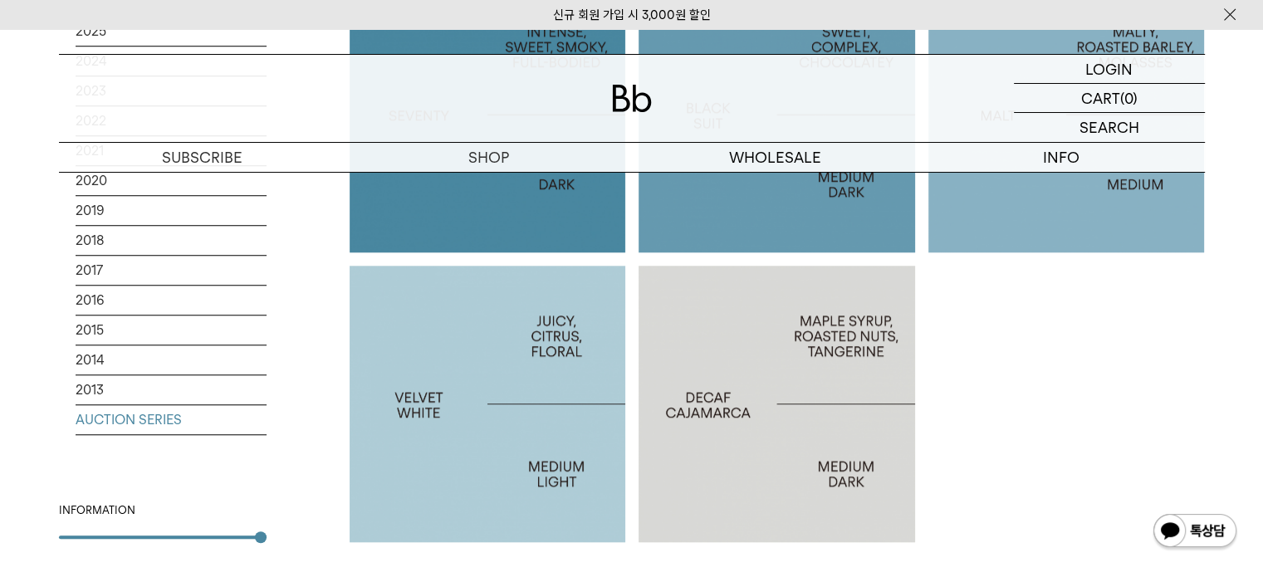
click at [95, 423] on link "AUCTION SERIES" at bounding box center [171, 419] width 191 height 29
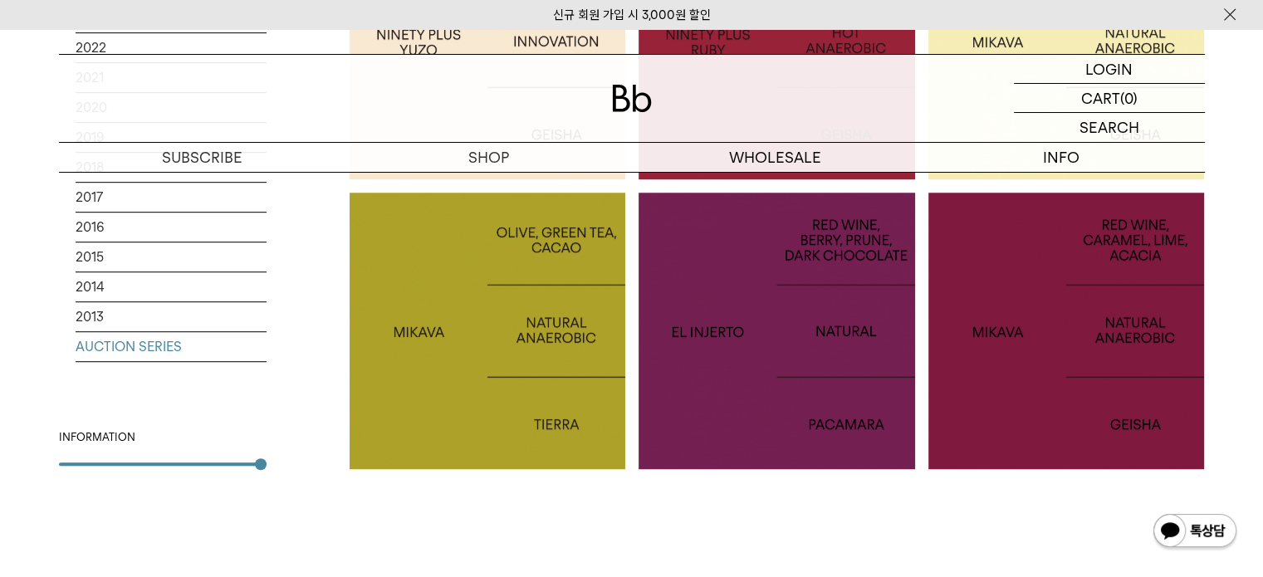
scroll to position [830, 0]
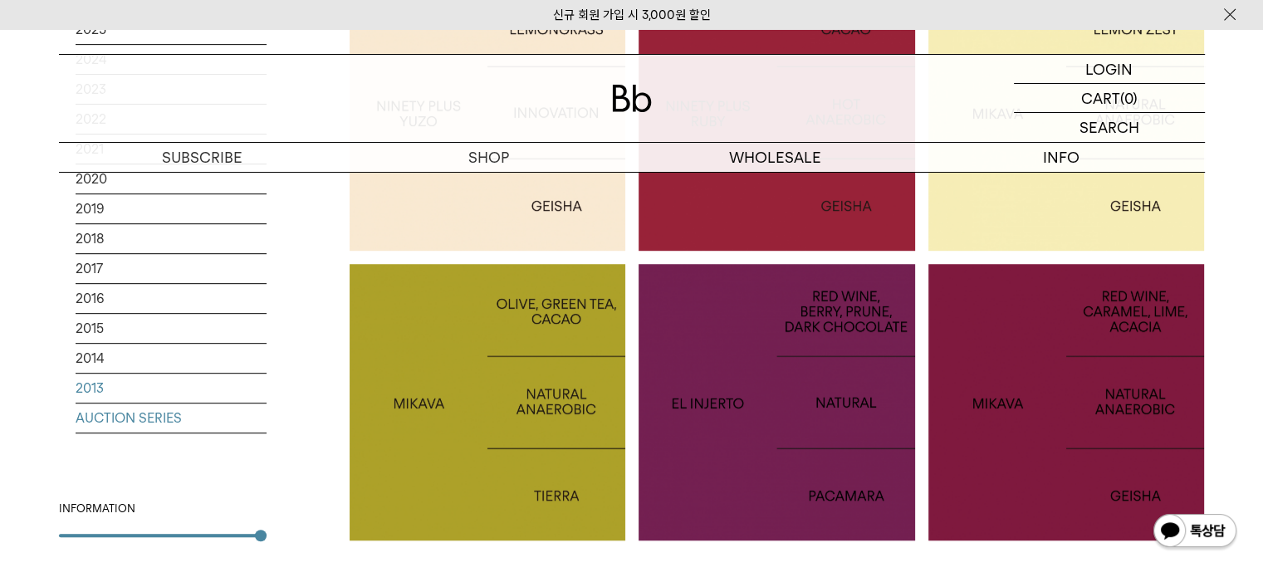
click at [96, 378] on link "2013" at bounding box center [171, 388] width 191 height 29
